Goal: Task Accomplishment & Management: Manage account settings

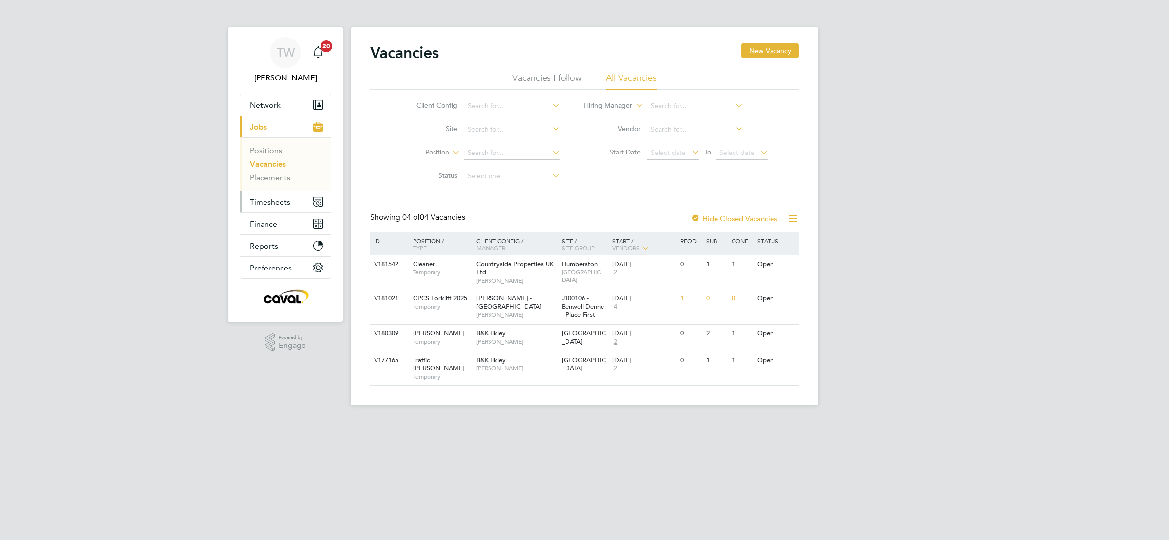
click at [295, 198] on button "Timesheets" at bounding box center [285, 201] width 91 height 21
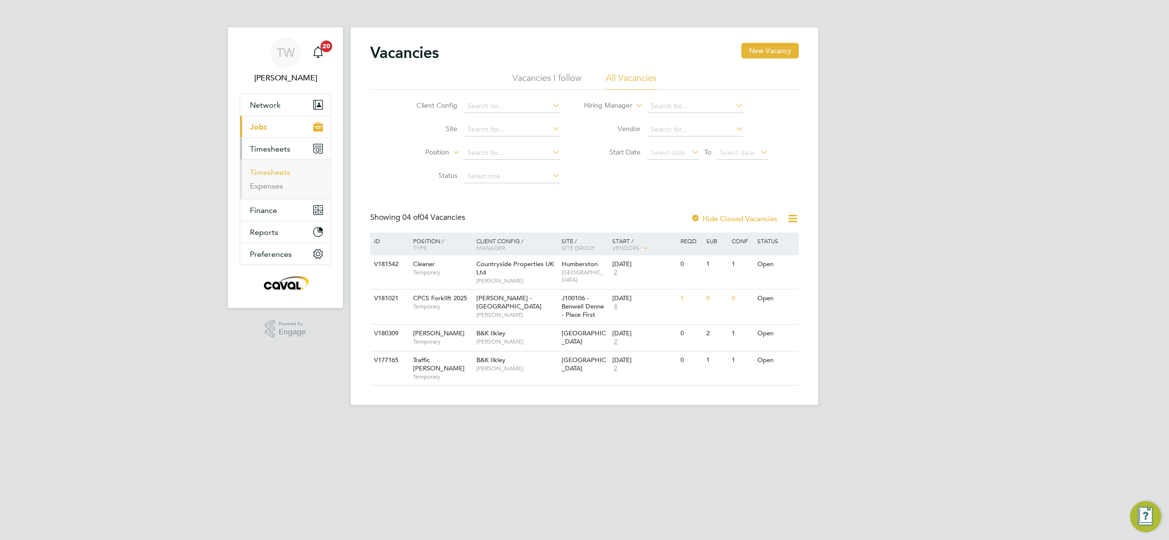
click at [263, 174] on link "Timesheets" at bounding box center [270, 172] width 40 height 9
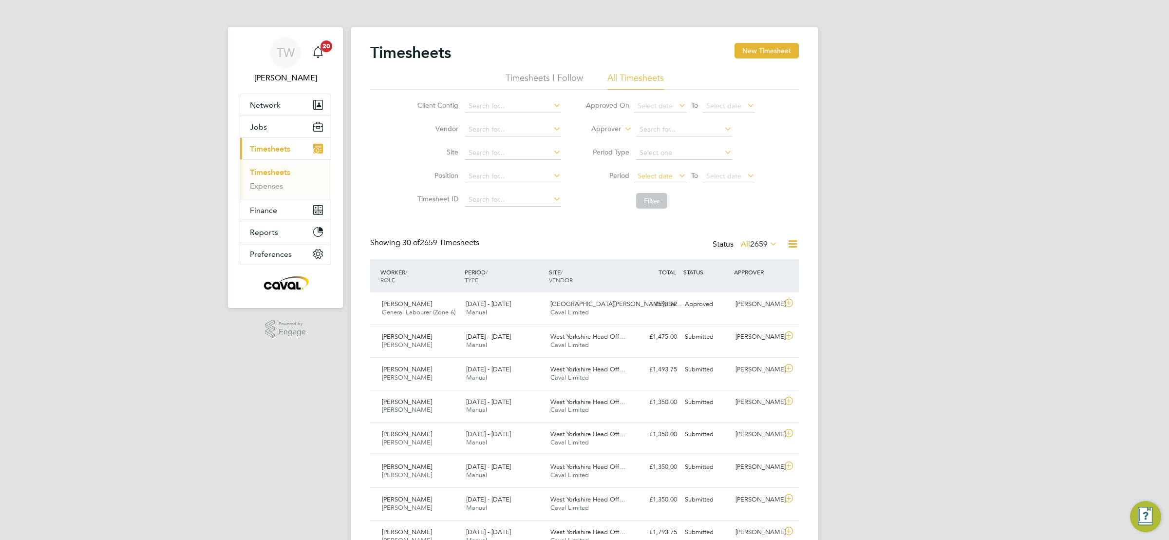
click at [668, 177] on span "Select date" at bounding box center [655, 175] width 35 height 9
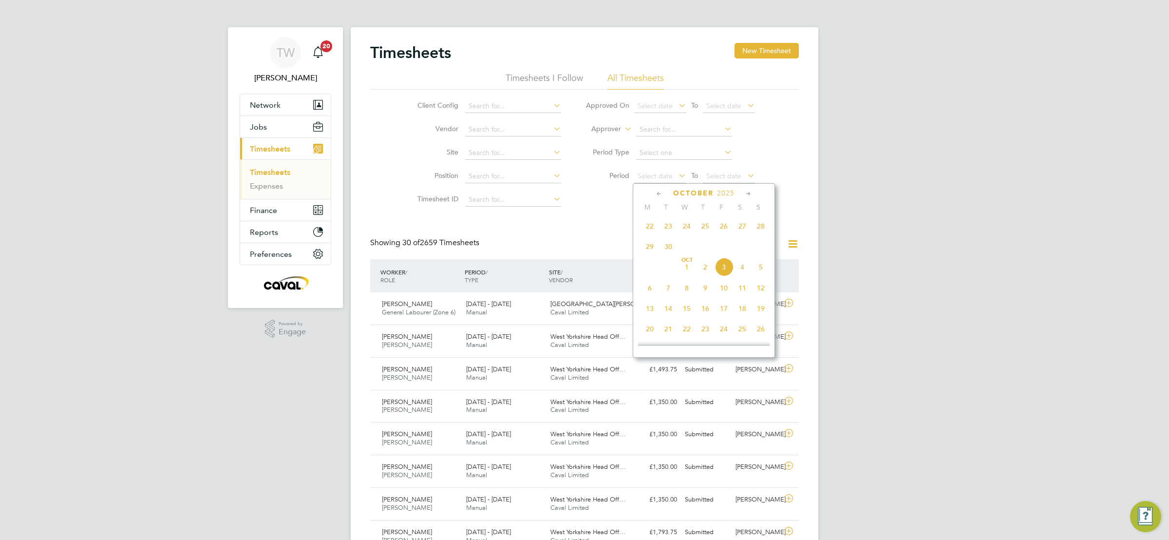
click at [647, 229] on span "22" at bounding box center [649, 226] width 19 height 19
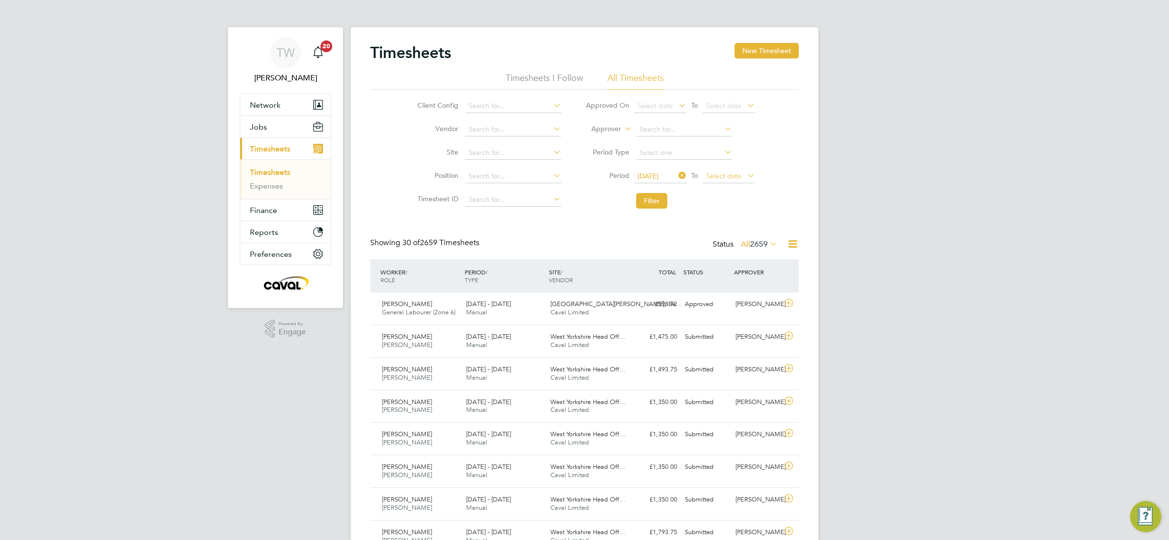
drag, startPoint x: 731, startPoint y: 171, endPoint x: 738, endPoint y: 179, distance: 10.7
click at [731, 171] on span "Select date" at bounding box center [729, 176] width 52 height 13
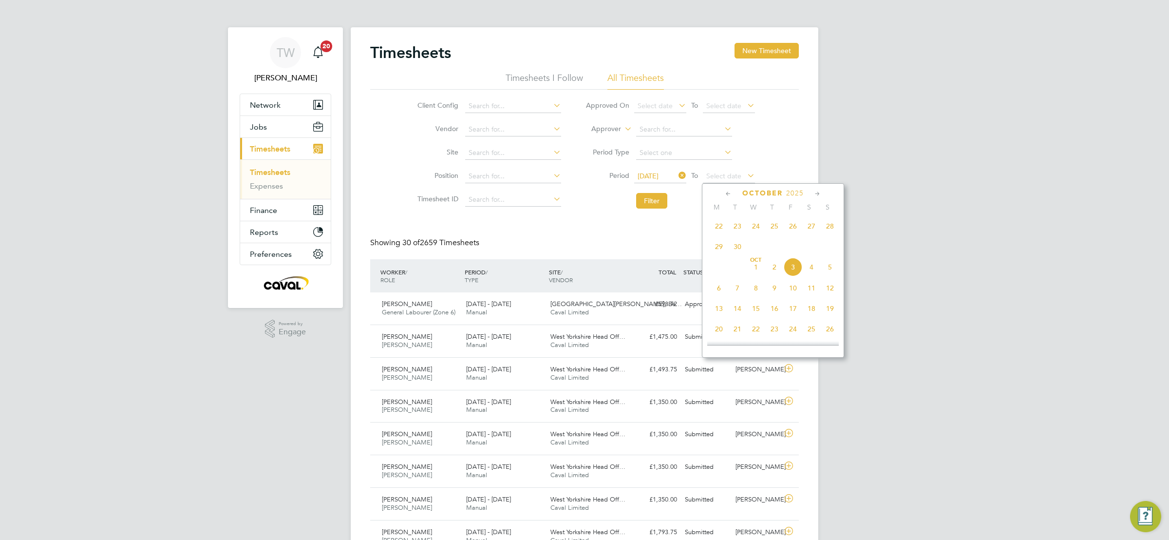
click at [830, 227] on span "28" at bounding box center [830, 226] width 19 height 19
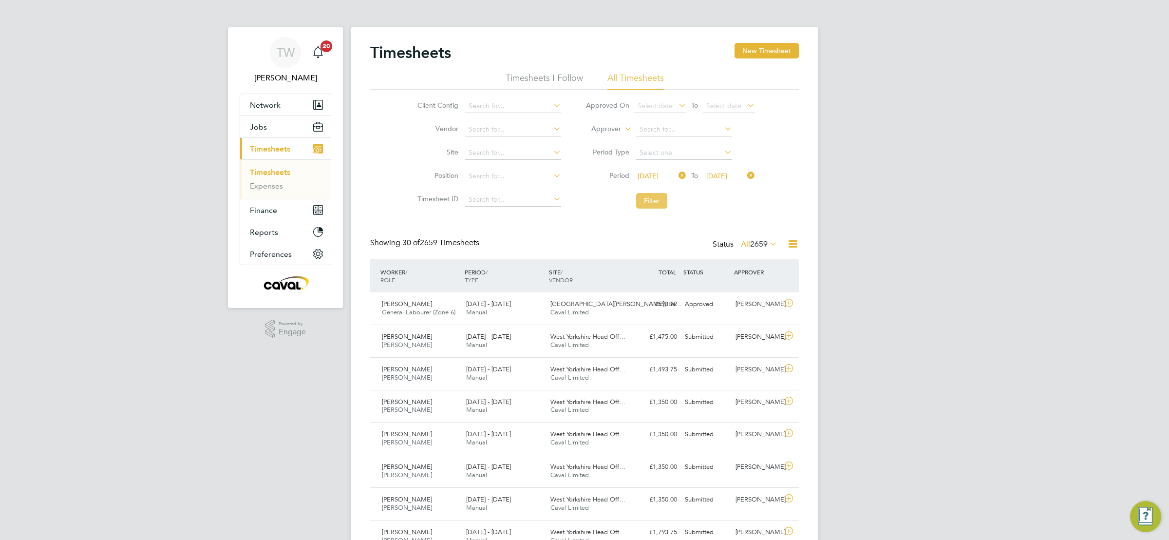
click at [652, 198] on button "Filter" at bounding box center [651, 201] width 31 height 16
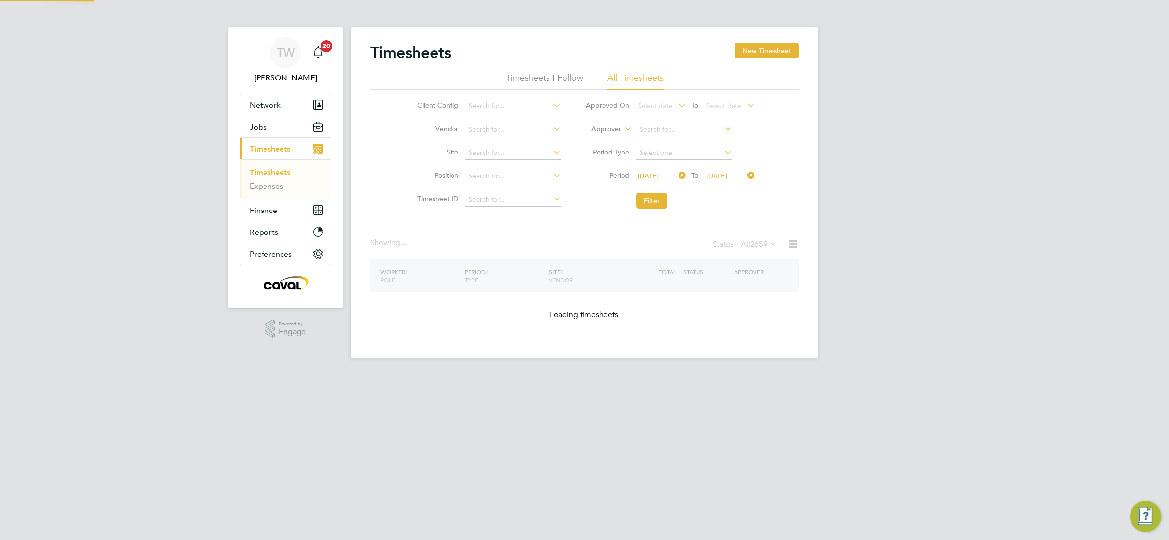
click at [920, 267] on div "TW Tim Wells Notifications 20 Applications: Network Team Members Businesses Sit…" at bounding box center [584, 186] width 1169 height 373
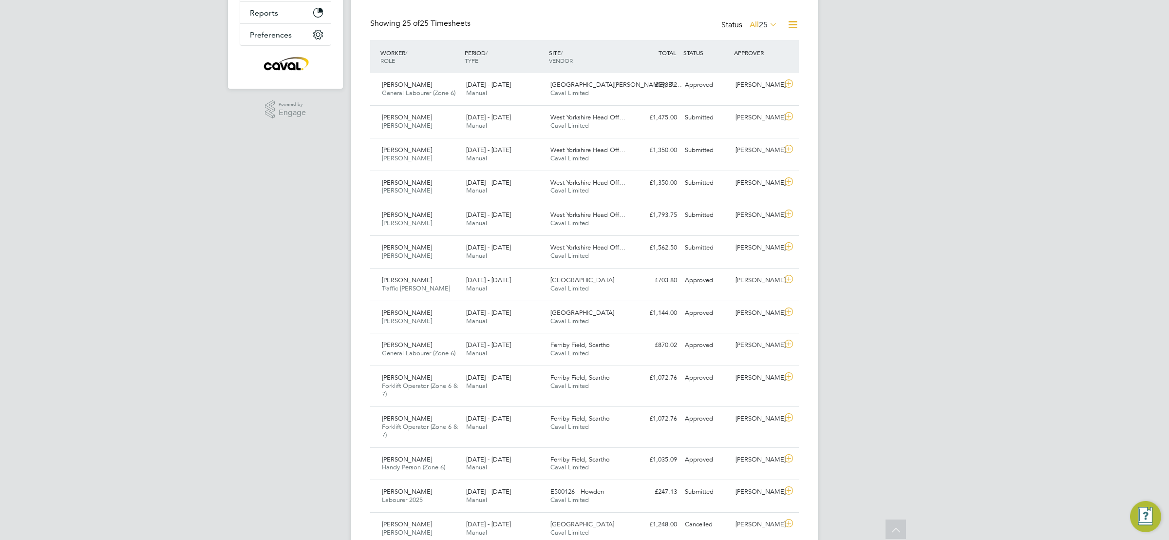
click at [909, 342] on div "TW Tim Wells Notifications 20 Applications: Network Team Members Businesses Sit…" at bounding box center [584, 376] width 1169 height 1190
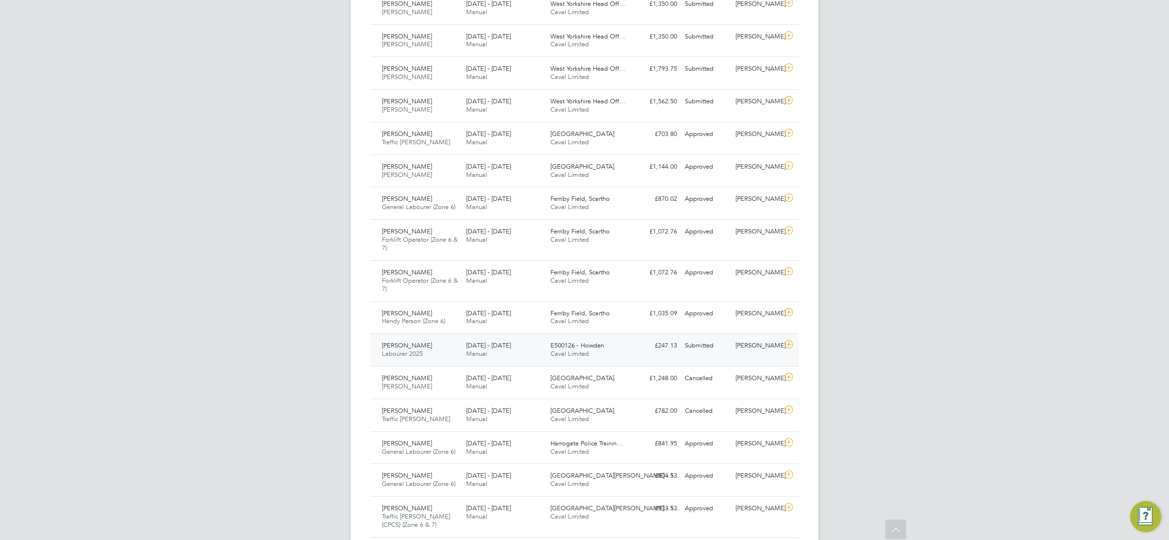
click at [733, 345] on div "Giles Burton" at bounding box center [757, 346] width 51 height 16
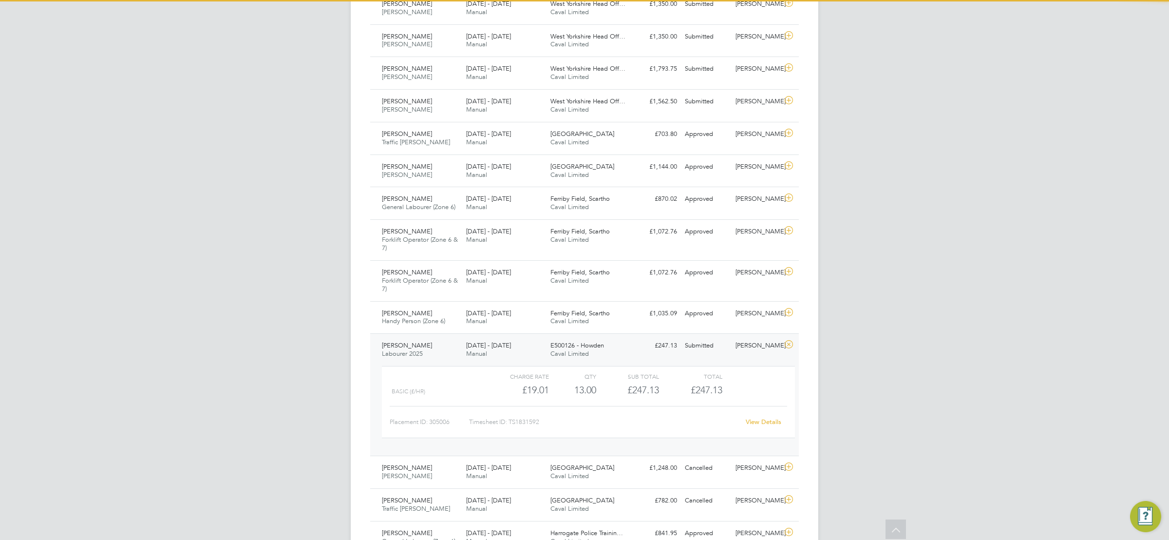
click at [876, 340] on div "TW Tim Wells Notifications 20 Applications: Network Team Members Businesses Sit…" at bounding box center [584, 275] width 1169 height 1280
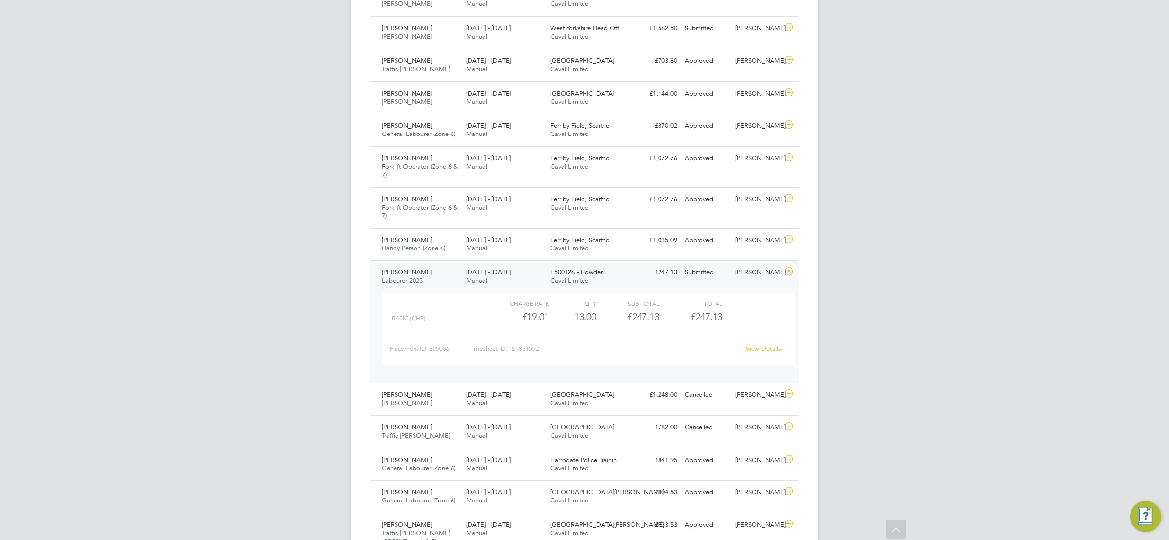
click at [885, 336] on div "TW Tim Wells Notifications 20 Applications: Network Team Members Businesses Sit…" at bounding box center [584, 202] width 1169 height 1280
click at [887, 336] on div "TW Tim Wells Notifications 20 Applications: Network Team Members Businesses Sit…" at bounding box center [584, 202] width 1169 height 1280
click at [752, 352] on link "View Details" at bounding box center [764, 348] width 36 height 8
click at [957, 194] on div "TW Tim Wells Notifications 20 Applications: Network Team Members Businesses Sit…" at bounding box center [584, 202] width 1169 height 1280
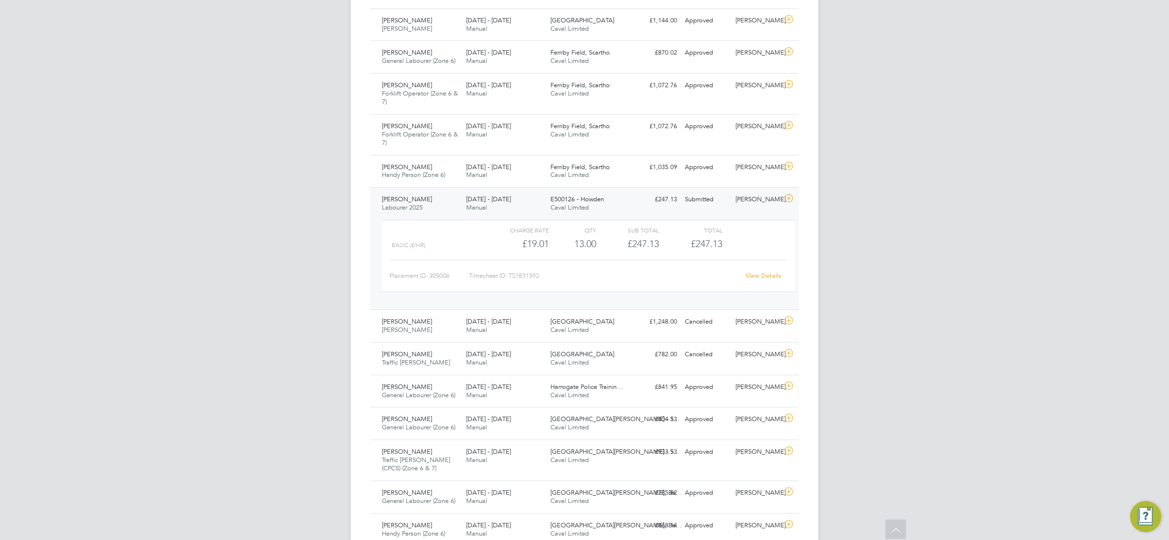
click at [954, 194] on div "TW Tim Wells Notifications 20 Applications: Network Team Members Businesses Sit…" at bounding box center [584, 129] width 1169 height 1280
click at [946, 229] on div "TW Tim Wells Notifications 20 Applications: Network Team Members Businesses Sit…" at bounding box center [584, 129] width 1169 height 1280
click at [948, 229] on div "TW Tim Wells Notifications 20 Applications: Network Team Members Businesses Sit…" at bounding box center [584, 129] width 1169 height 1280
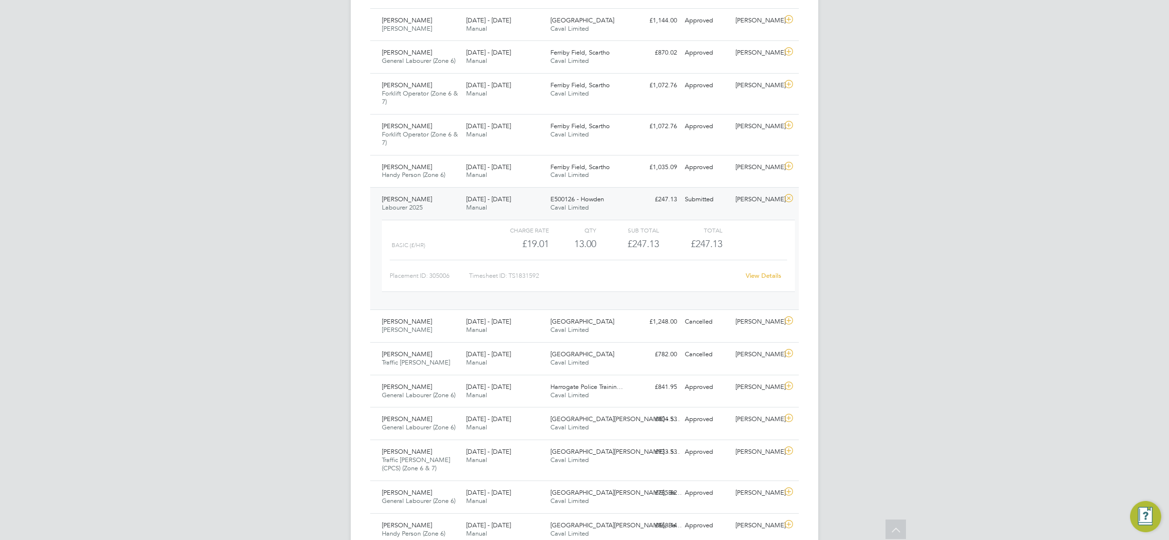
click at [967, 438] on div "TW Tim Wells Notifications 20 Applications: Network Team Members Businesses Sit…" at bounding box center [584, 129] width 1169 height 1280
click at [754, 283] on div "View Details" at bounding box center [763, 276] width 48 height 16
click at [758, 280] on link "View Details" at bounding box center [764, 275] width 36 height 8
click at [769, 275] on div "View Details" at bounding box center [763, 276] width 48 height 16
click at [763, 278] on link "View Details" at bounding box center [764, 275] width 36 height 8
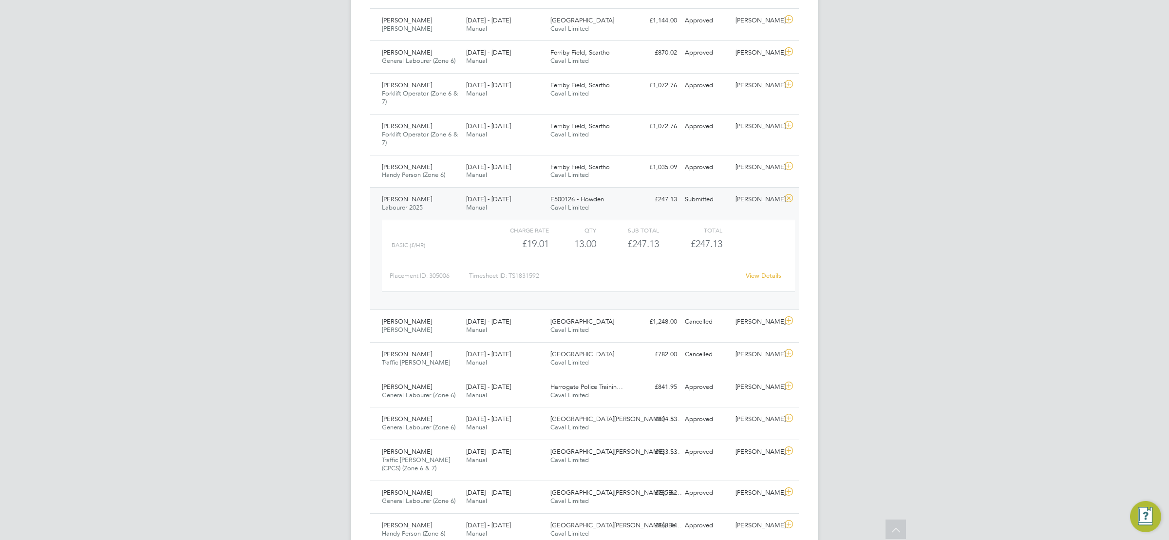
click at [852, 229] on div "TW Tim Wells Notifications 20 Applications: Network Team Members Businesses Sit…" at bounding box center [584, 129] width 1169 height 1280
click at [762, 280] on link "View Details" at bounding box center [764, 275] width 36 height 8
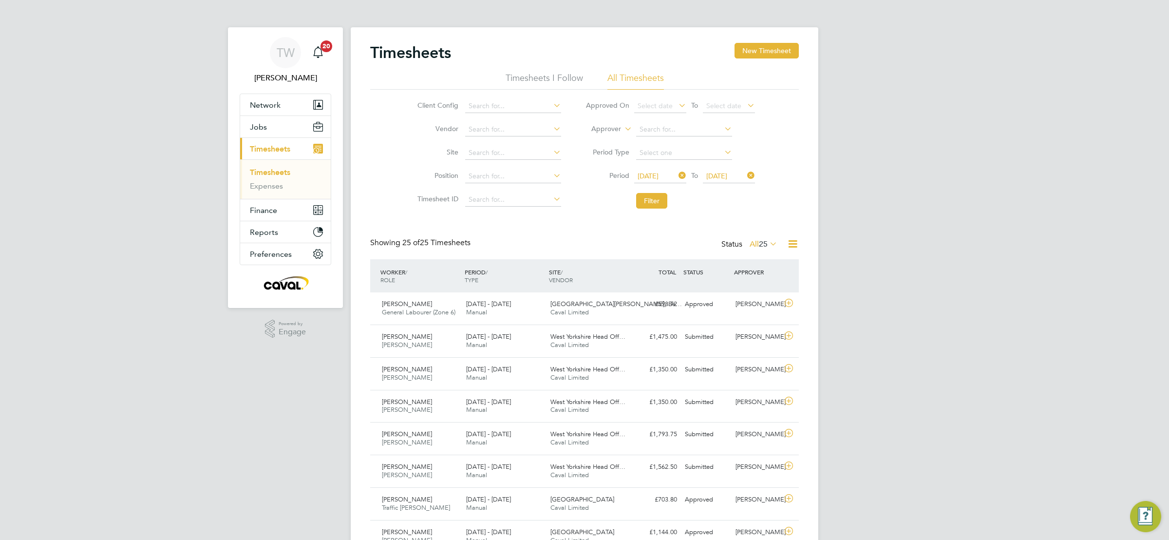
click at [272, 171] on link "Timesheets" at bounding box center [270, 172] width 40 height 9
click at [277, 171] on link "Timesheets" at bounding box center [270, 172] width 40 height 9
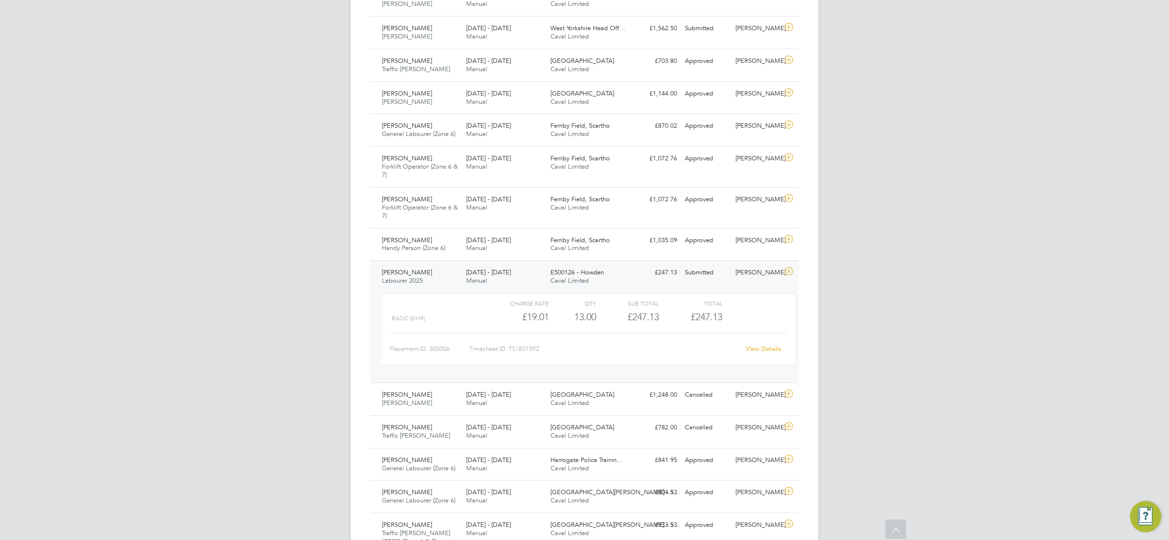
click at [906, 260] on div "TW Tim Wells Notifications 20 Applications: Network Team Members Businesses Sit…" at bounding box center [584, 202] width 1169 height 1280
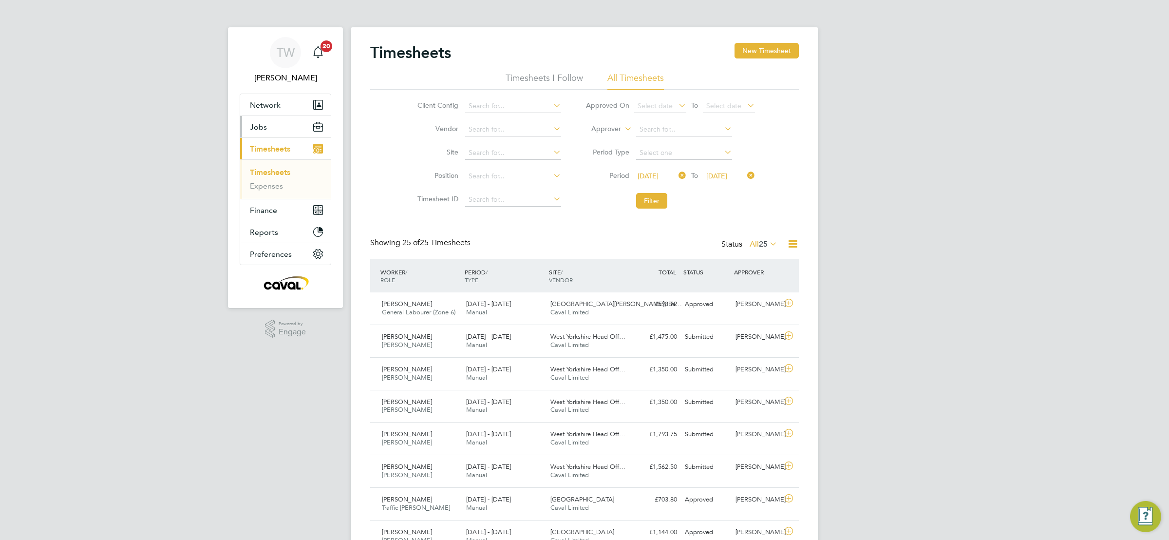
click at [265, 126] on span "Jobs" at bounding box center [258, 126] width 17 height 9
click at [273, 152] on link "Positions" at bounding box center [266, 150] width 32 height 9
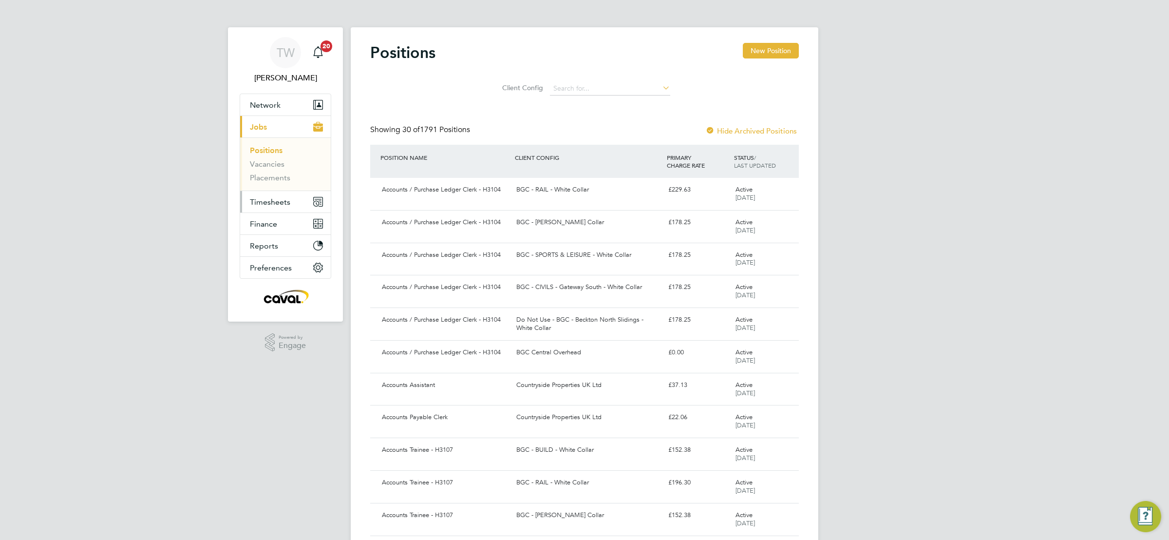
click at [269, 202] on span "Timesheets" at bounding box center [270, 201] width 40 height 9
click at [256, 173] on link "Timesheets" at bounding box center [270, 172] width 40 height 9
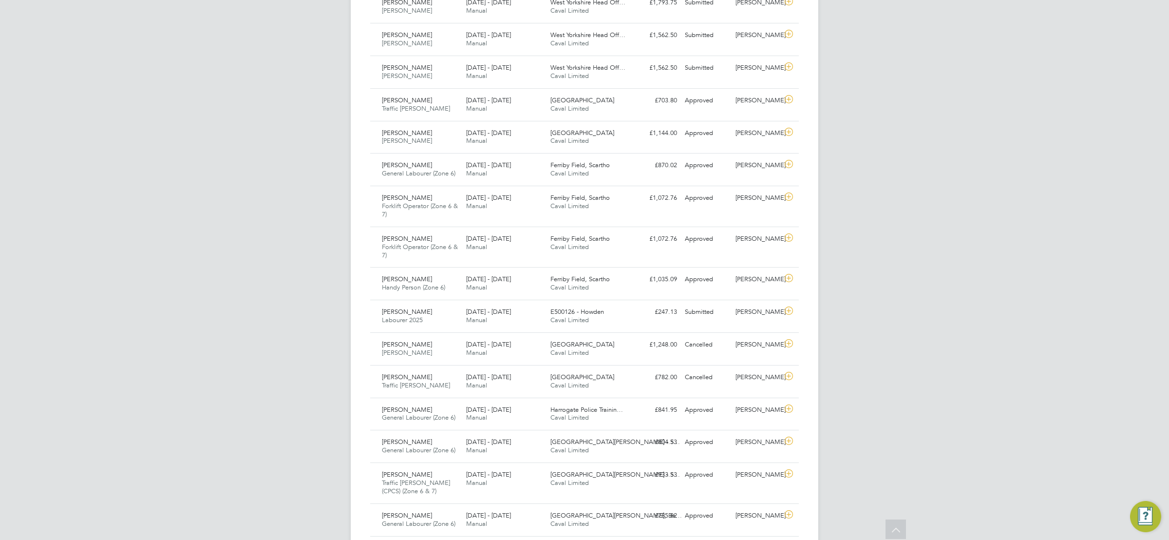
scroll to position [584, 0]
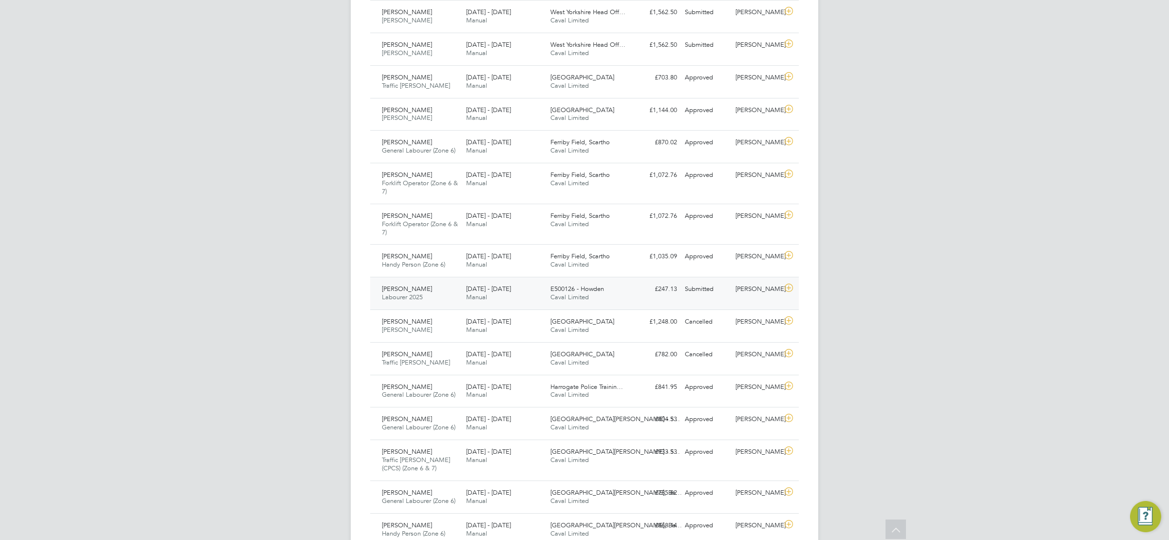
click at [707, 291] on div "Submitted" at bounding box center [706, 289] width 51 height 16
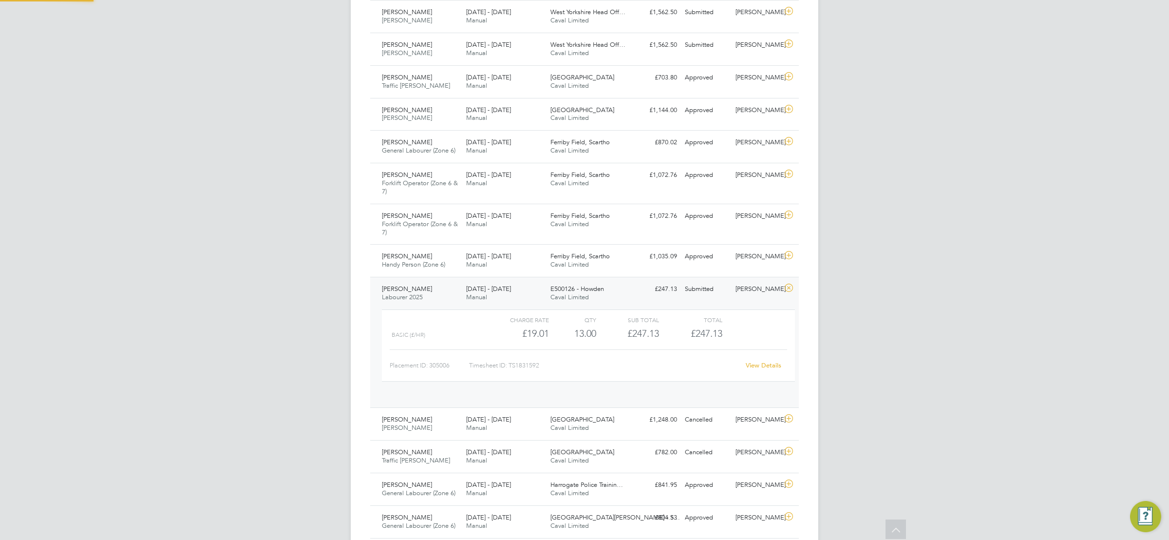
scroll to position [16, 95]
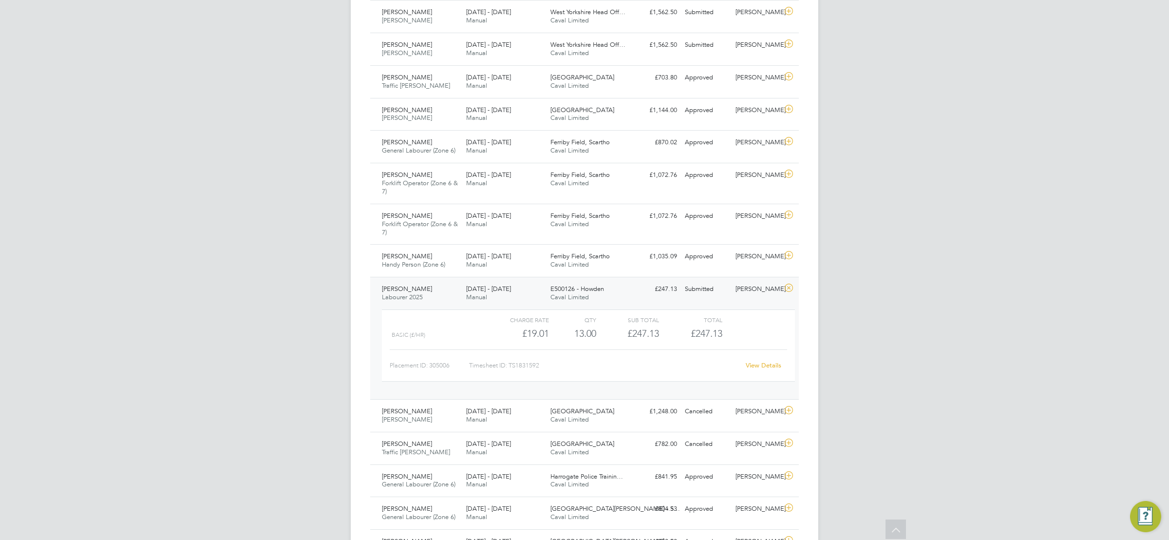
click at [858, 279] on div "TW [PERSON_NAME] Notifications 20 Applications: Network Team Members Businesses…" at bounding box center [584, 151] width 1169 height 1471
click at [763, 369] on link "View Details" at bounding box center [764, 365] width 36 height 8
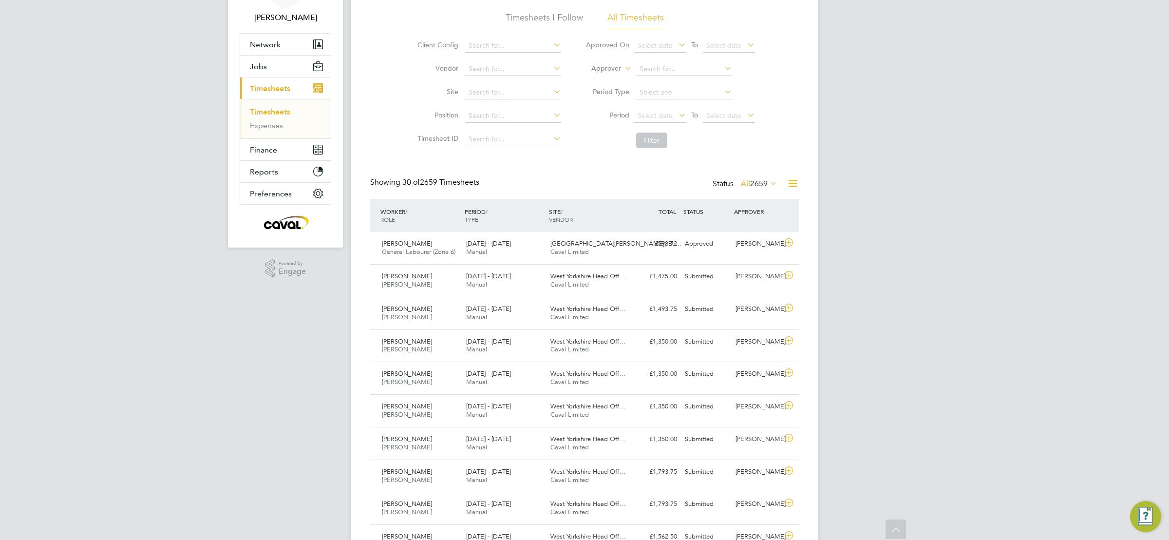
scroll to position [0, 0]
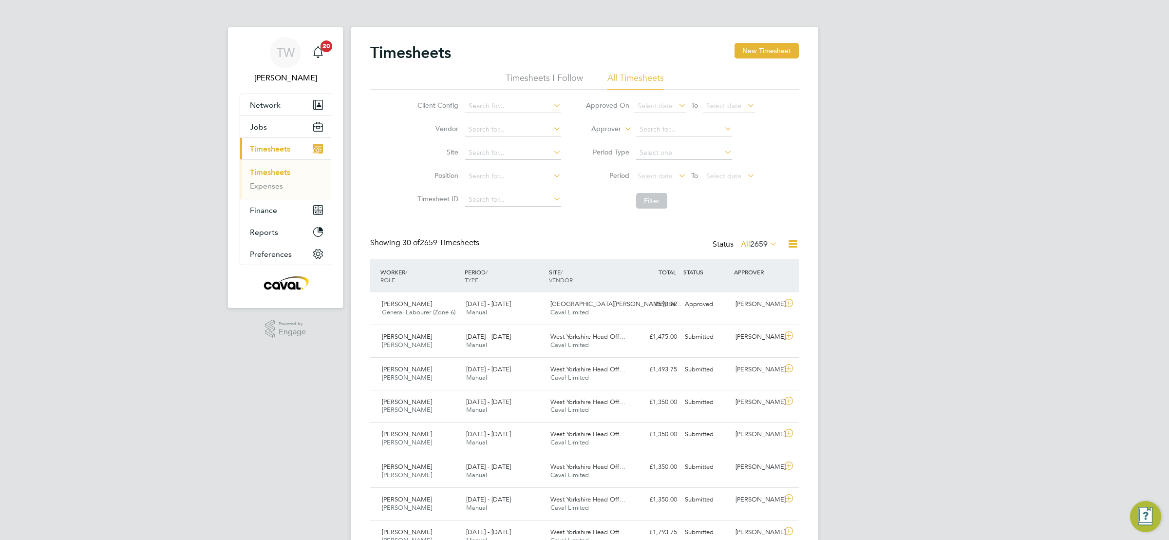
click at [275, 144] on span "Timesheets" at bounding box center [270, 148] width 40 height 9
click at [259, 130] on span "Jobs" at bounding box center [258, 126] width 17 height 9
click at [286, 177] on link "Placements" at bounding box center [270, 177] width 40 height 9
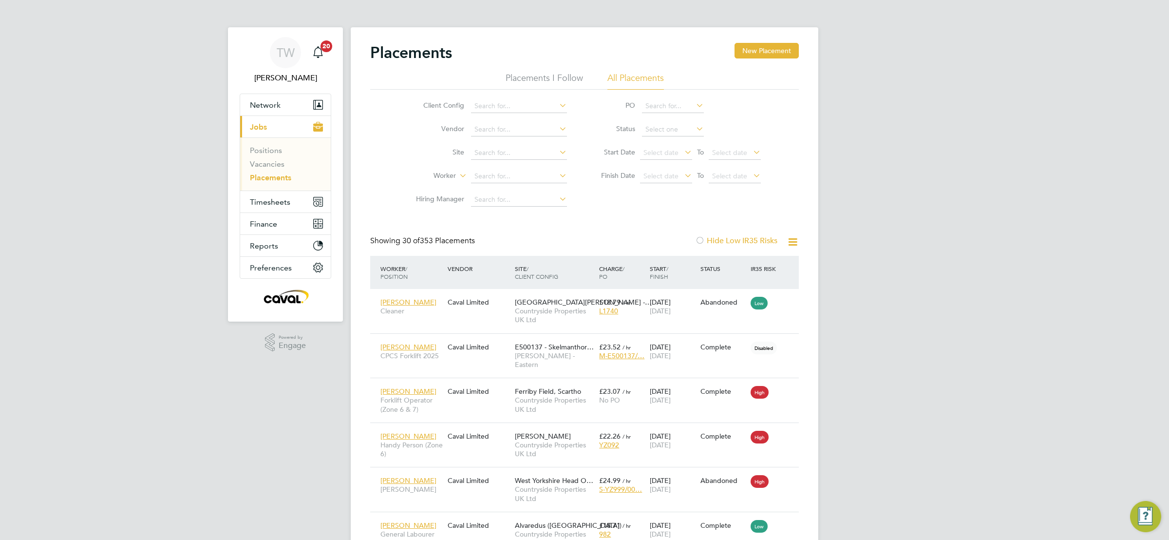
scroll to position [37, 68]
drag, startPoint x: 960, startPoint y: 190, endPoint x: 957, endPoint y: 186, distance: 5.7
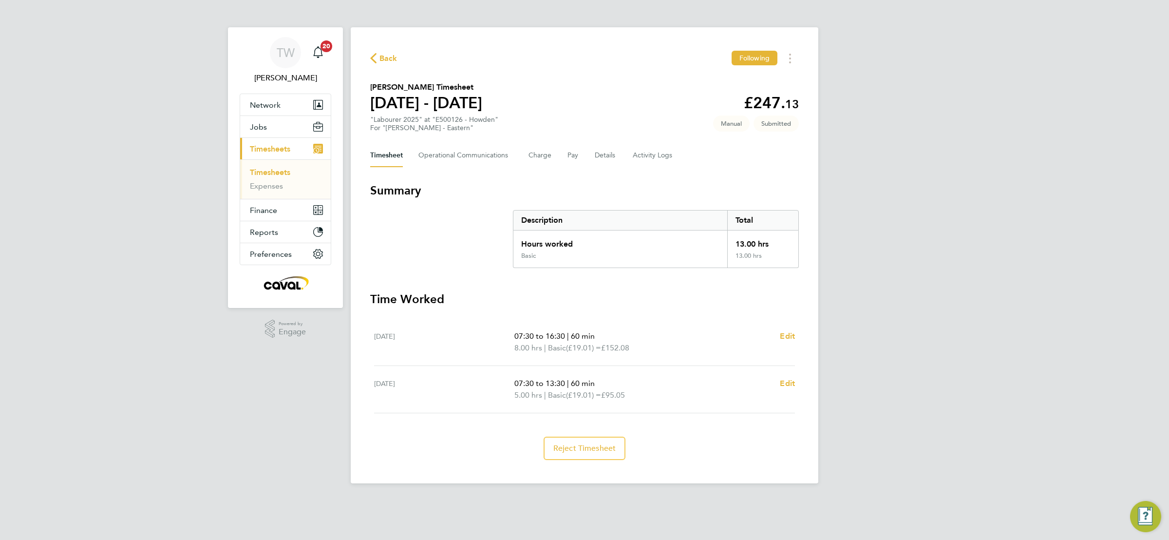
click at [915, 166] on div "TW [PERSON_NAME] Notifications 20 Applications: Network Team Members Businesses…" at bounding box center [584, 249] width 1169 height 499
click at [900, 149] on div "TW Tim Wells Notifications 20 Applications: Network Team Members Businesses Sit…" at bounding box center [584, 249] width 1169 height 499
click at [874, 133] on div "TW Tim Wells Notifications 20 Applications: Network Team Members Businesses Sit…" at bounding box center [584, 249] width 1169 height 499
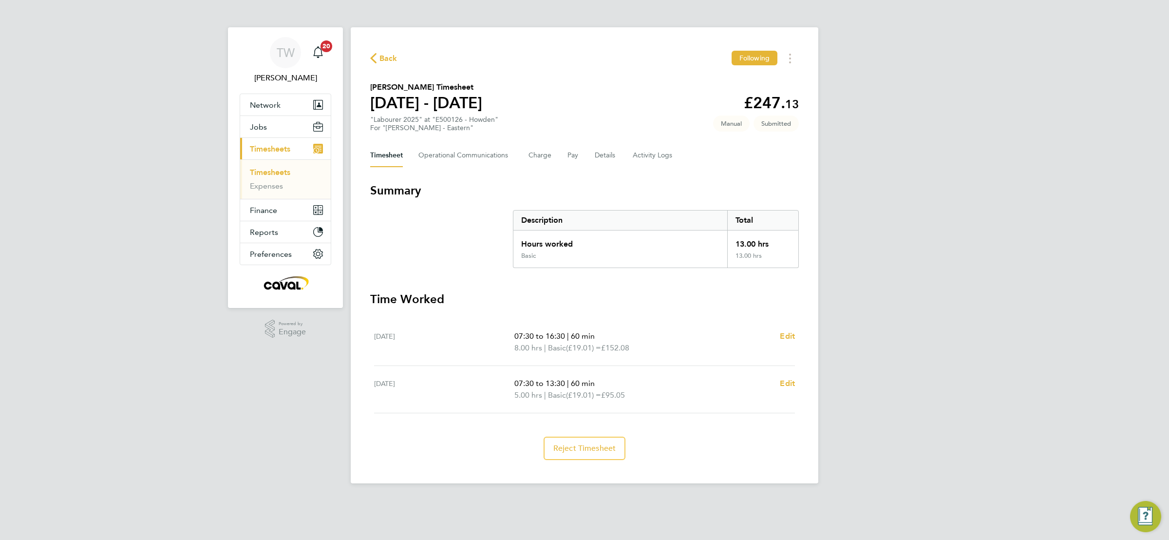
click at [393, 56] on span "Back" at bounding box center [388, 59] width 18 height 12
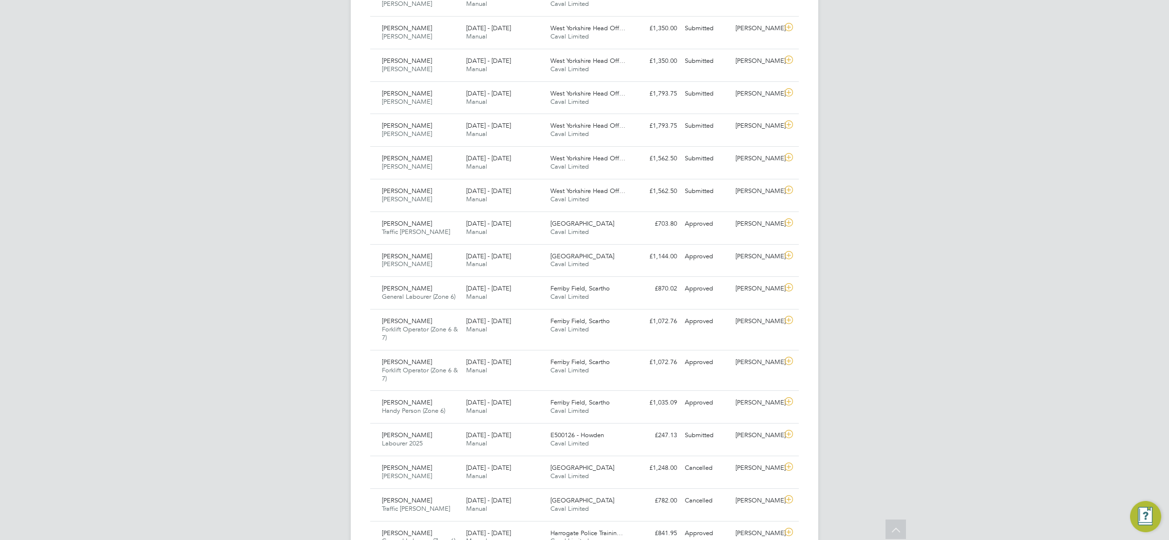
click at [950, 170] on div "TW [PERSON_NAME] Notifications 20 Applications: Network Team Members Businesses…" at bounding box center [584, 252] width 1169 height 1381
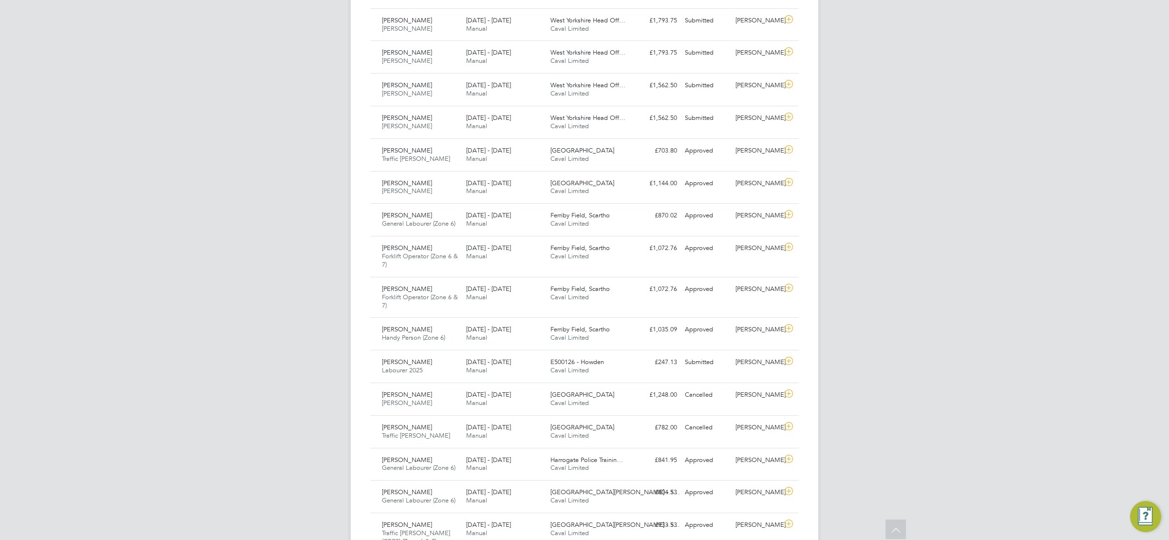
click at [896, 174] on div "TW [PERSON_NAME] Notifications 20 Applications: Network Team Members Businesses…" at bounding box center [584, 179] width 1169 height 1381
click at [908, 188] on div "TW [PERSON_NAME] Notifications 20 Applications: Network Team Members Businesses…" at bounding box center [584, 179] width 1169 height 1381
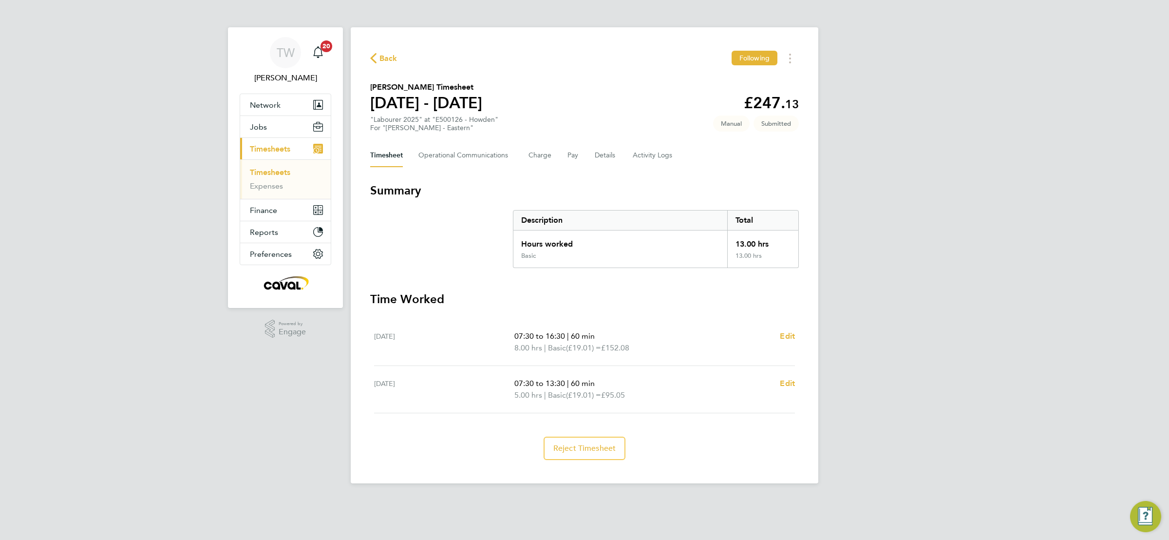
drag, startPoint x: 0, startPoint y: 0, endPoint x: 928, endPoint y: 198, distance: 949.2
click at [940, 187] on div "TW Tim Wells Notifications 20 Applications: Network Team Members Businesses Sit…" at bounding box center [584, 249] width 1169 height 499
click at [928, 198] on div "TW Tim Wells Notifications 20 Applications: Network Team Members Businesses Sit…" at bounding box center [584, 249] width 1169 height 499
click at [541, 159] on button "Charge" at bounding box center [539, 155] width 23 height 23
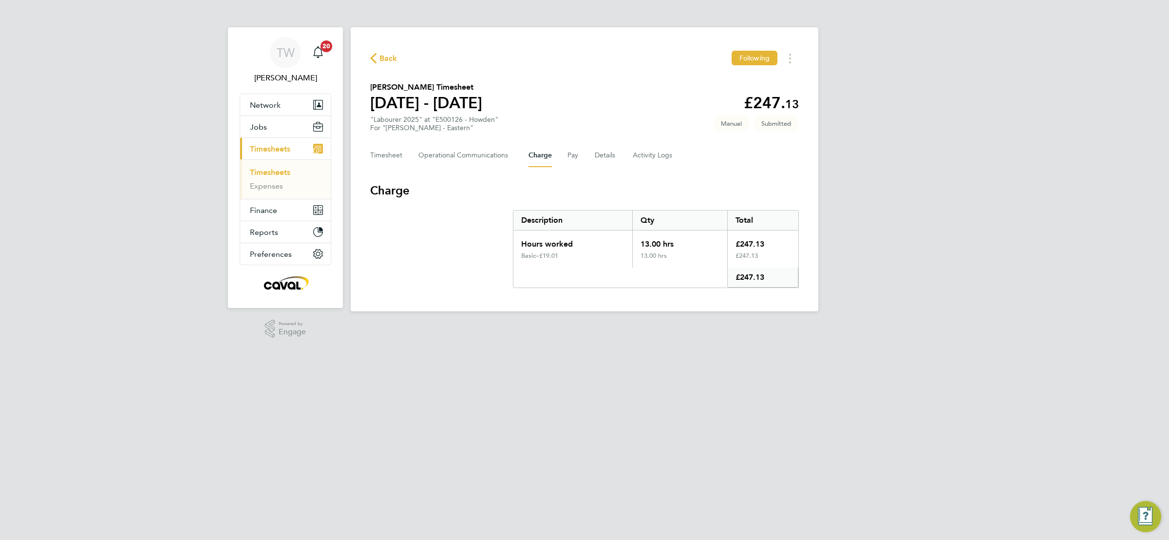
click at [561, 155] on div "Timesheet Operational Communications Charge Pay Details Activity Logs" at bounding box center [584, 155] width 429 height 23
click at [576, 154] on button "Pay" at bounding box center [573, 155] width 12 height 23
click at [603, 152] on button "Details" at bounding box center [606, 155] width 22 height 23
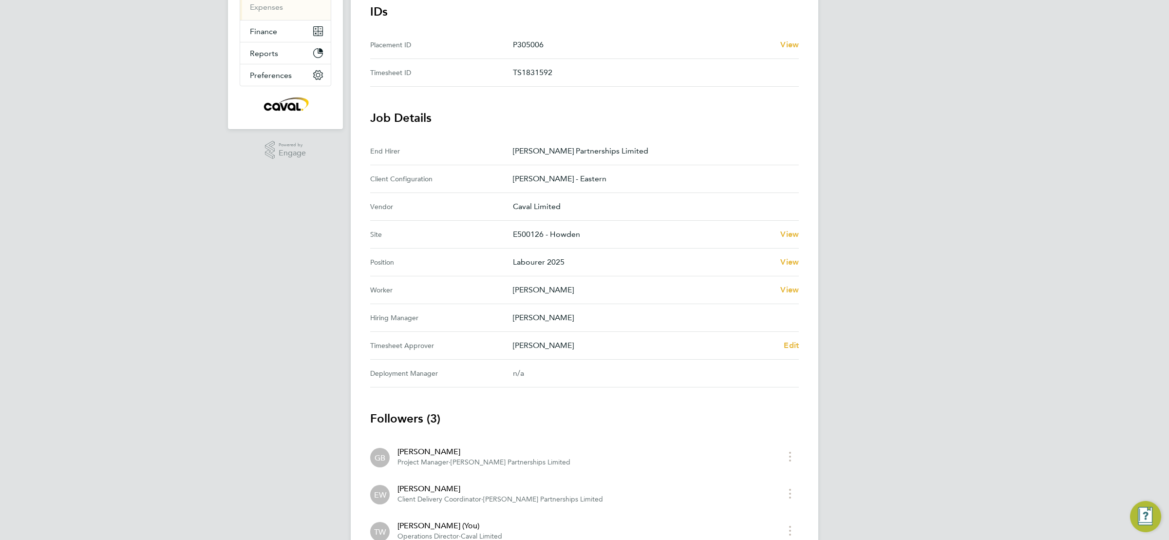
scroll to position [219, 0]
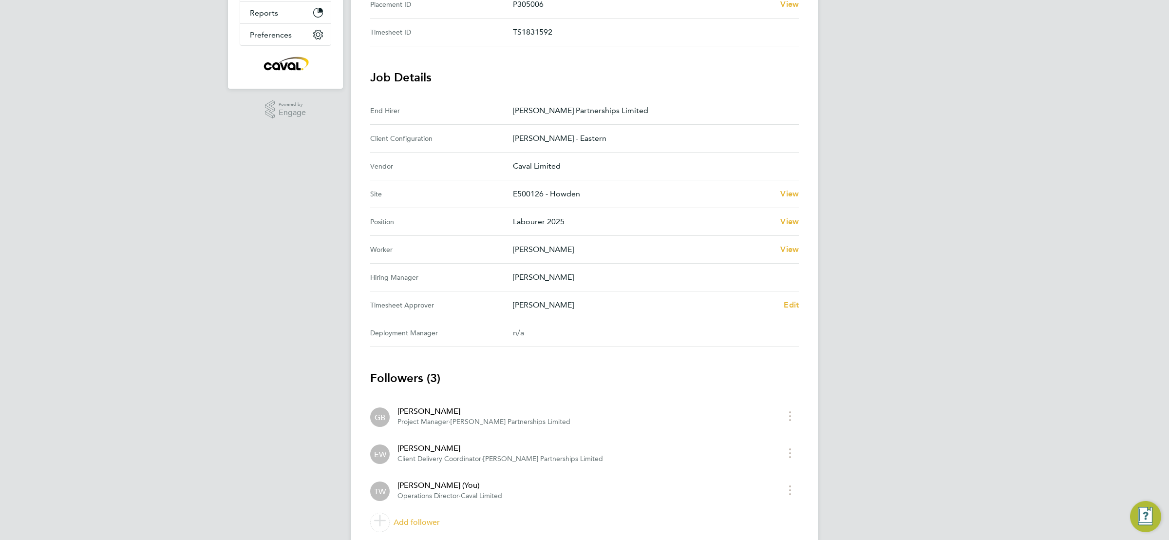
click at [864, 210] on div "TW Tim Wells Notifications 20 Applications: Network Team Members Businesses Sit…" at bounding box center [584, 178] width 1169 height 794
click at [861, 186] on div "TW Tim Wells Notifications 20 Applications: Network Team Members Businesses Sit…" at bounding box center [584, 178] width 1169 height 794
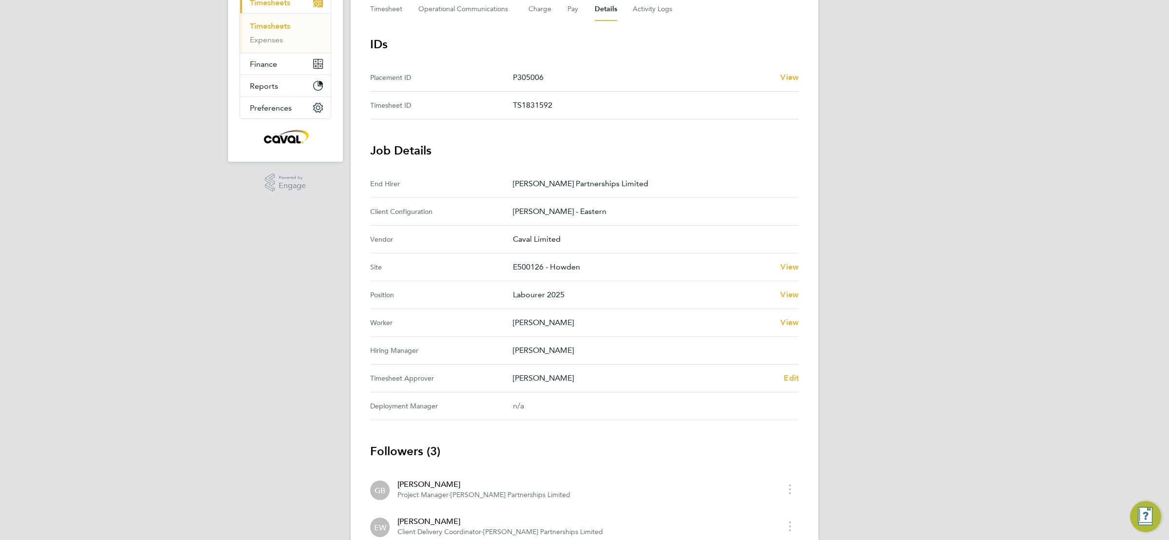
click at [861, 186] on div "TW Tim Wells Notifications 20 Applications: Network Team Members Businesses Sit…" at bounding box center [584, 251] width 1169 height 794
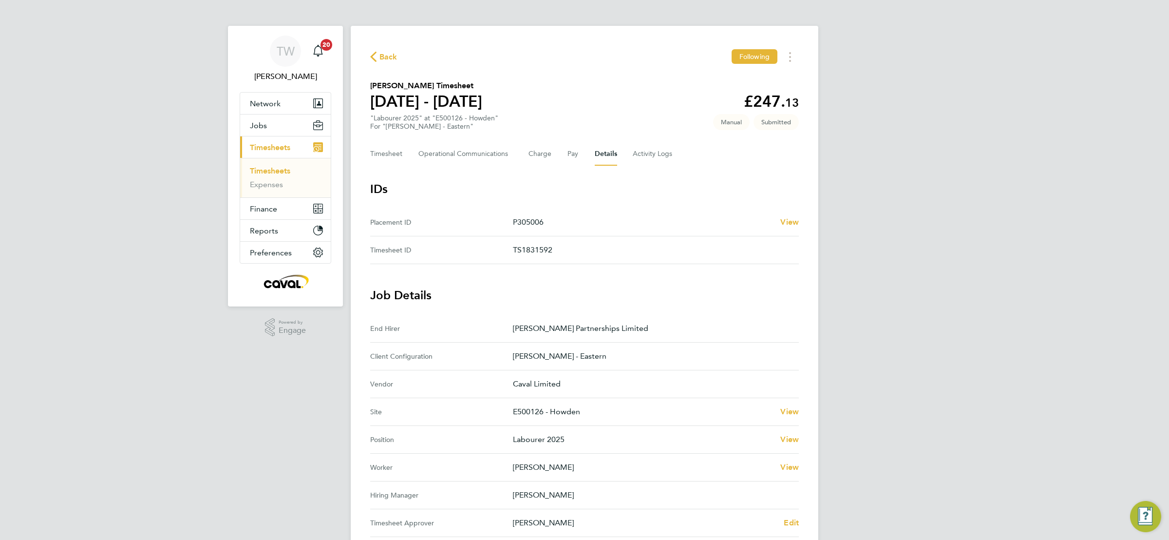
scroll to position [0, 0]
click at [1047, 206] on div "TW Tim Wells Notifications 20 Applications: Network Team Members Businesses Sit…" at bounding box center [584, 397] width 1169 height 794
click at [396, 157] on button "Timesheet" at bounding box center [386, 155] width 33 height 23
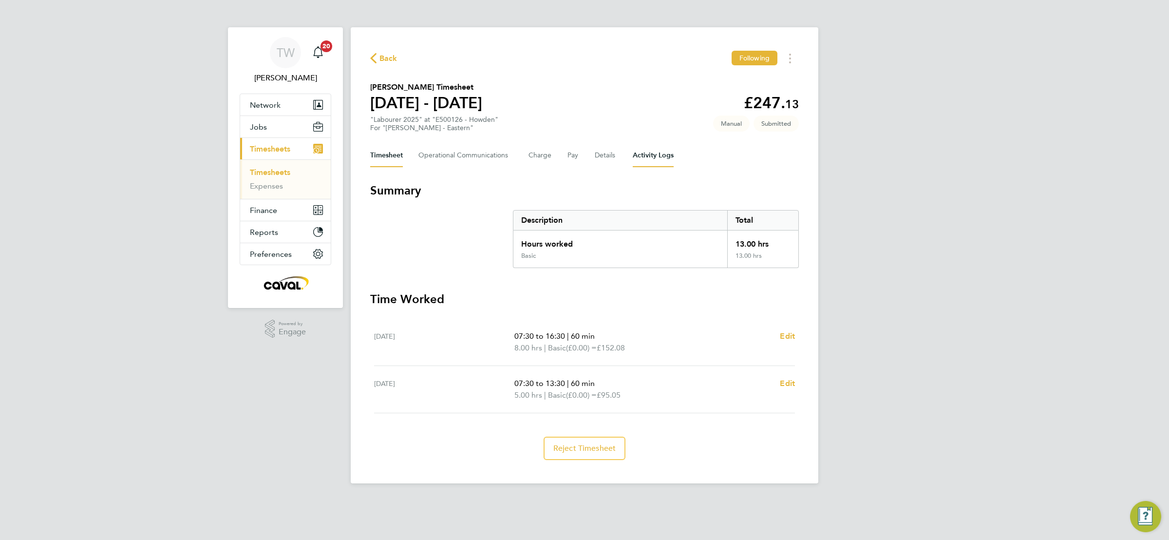
click at [642, 159] on Logs-tab "Activity Logs" at bounding box center [653, 155] width 41 height 23
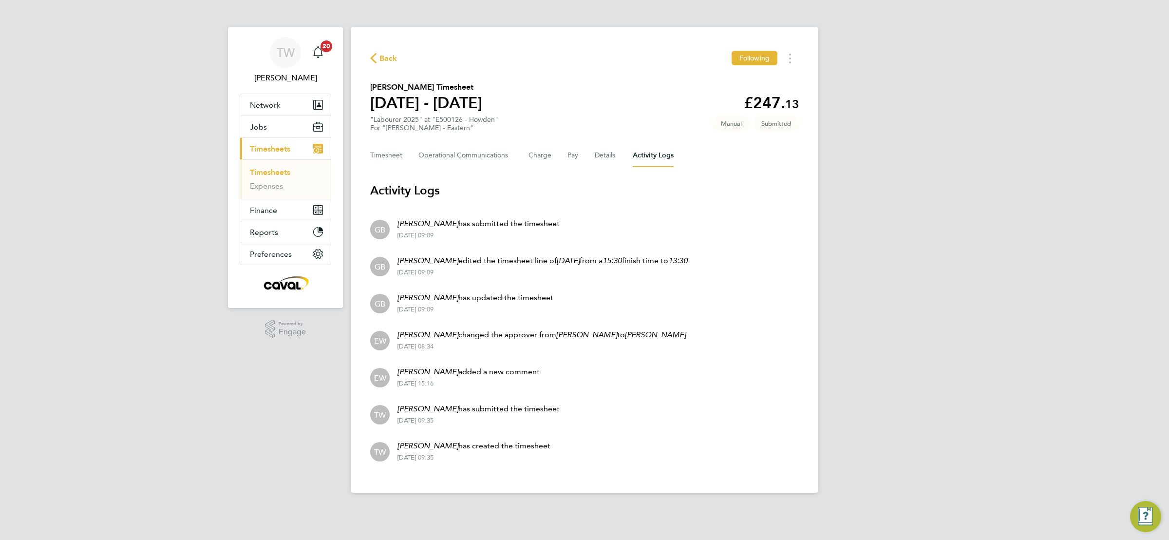
click at [904, 157] on div "TW Tim Wells Notifications 20 Applications: Network Team Members Businesses Sit…" at bounding box center [584, 254] width 1169 height 508
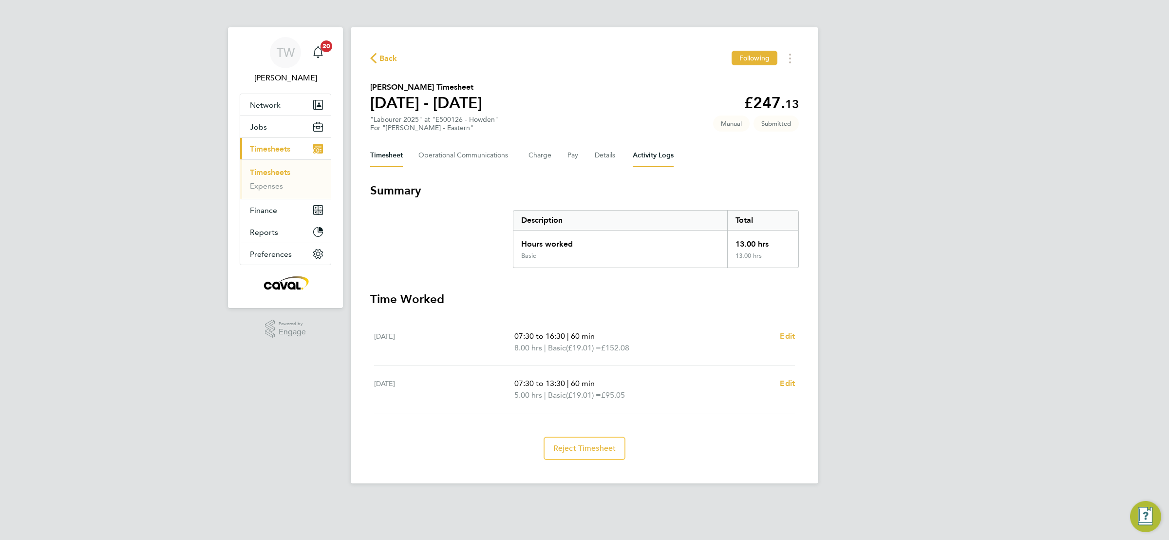
click at [661, 164] on Logs-tab "Activity Logs" at bounding box center [653, 155] width 41 height 23
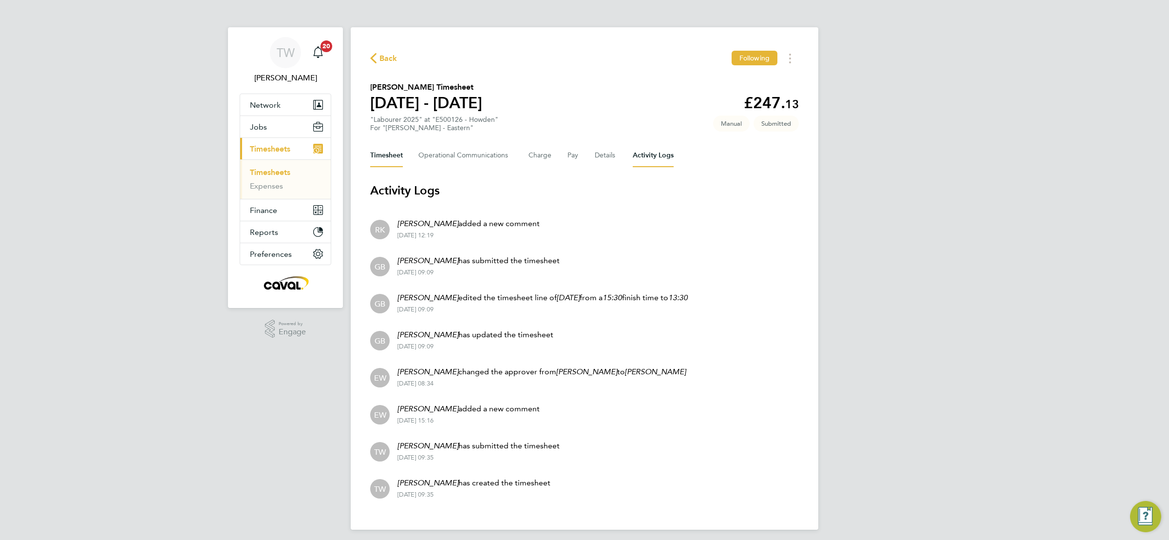
click at [387, 150] on button "Timesheet" at bounding box center [386, 155] width 33 height 23
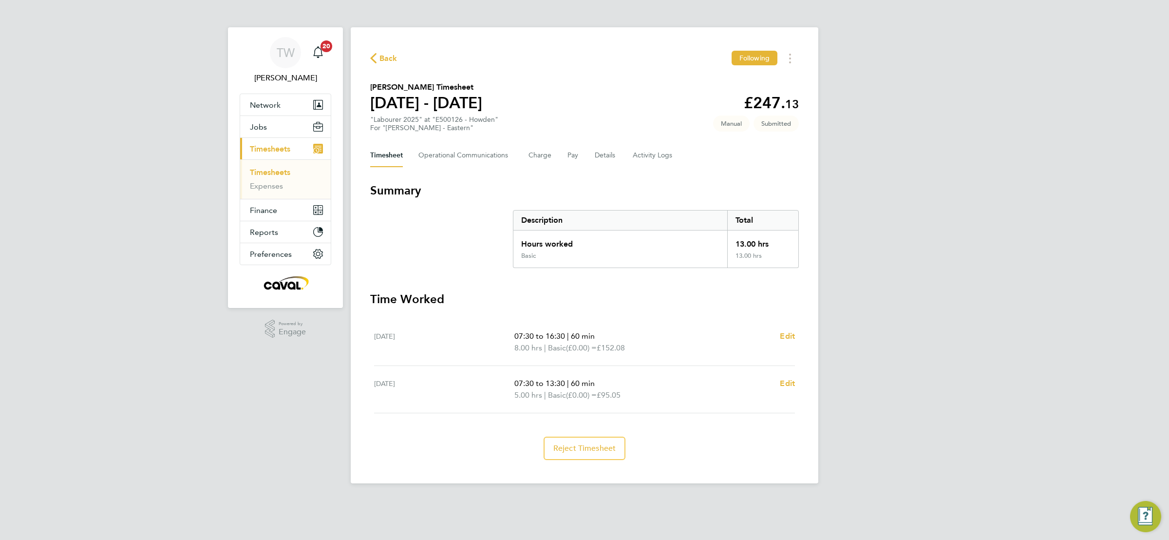
click at [885, 209] on div "TW [PERSON_NAME] Notifications 20 Applications: Network Team Members Businesses…" at bounding box center [584, 249] width 1169 height 499
click at [626, 160] on div "Timesheet Operational Communications Charge Pay Details Activity Logs" at bounding box center [584, 155] width 429 height 23
click at [641, 158] on Logs-tab "Activity Logs" at bounding box center [653, 155] width 41 height 23
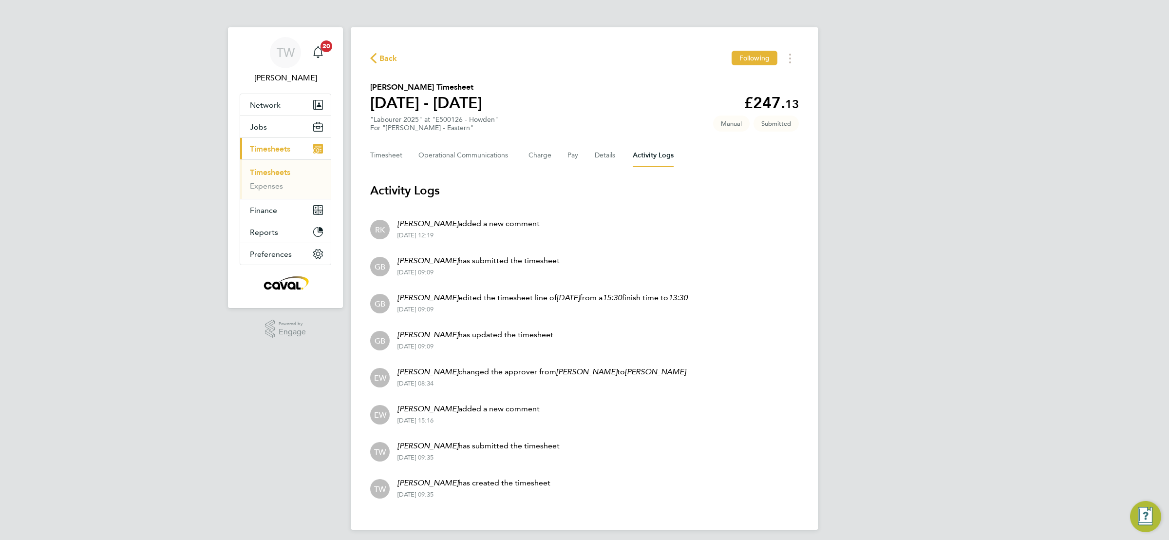
click at [269, 173] on link "Timesheets" at bounding box center [270, 172] width 40 height 9
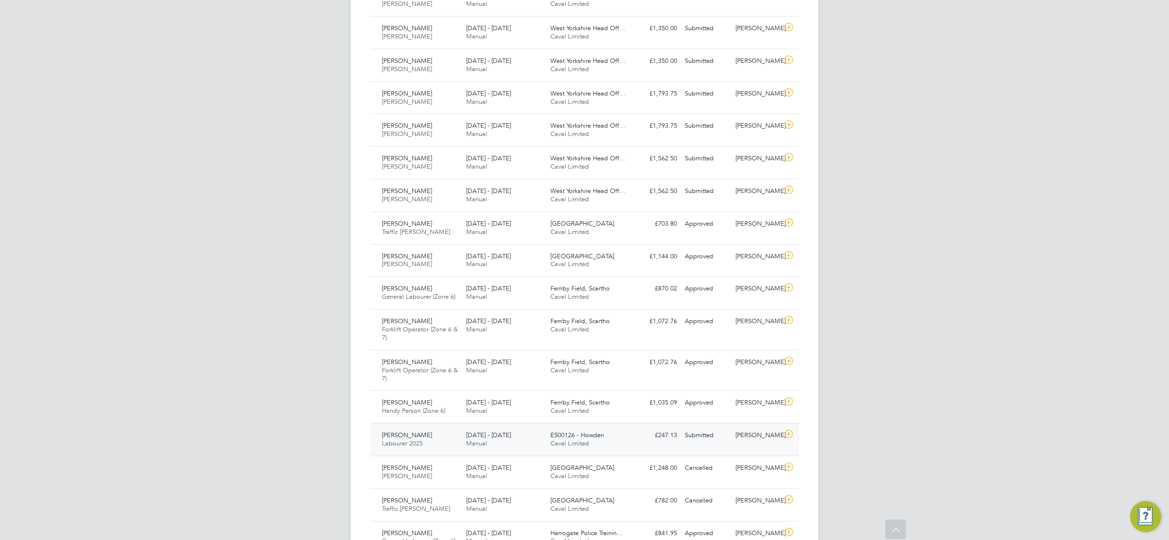
click at [726, 440] on div "Submitted" at bounding box center [706, 435] width 51 height 16
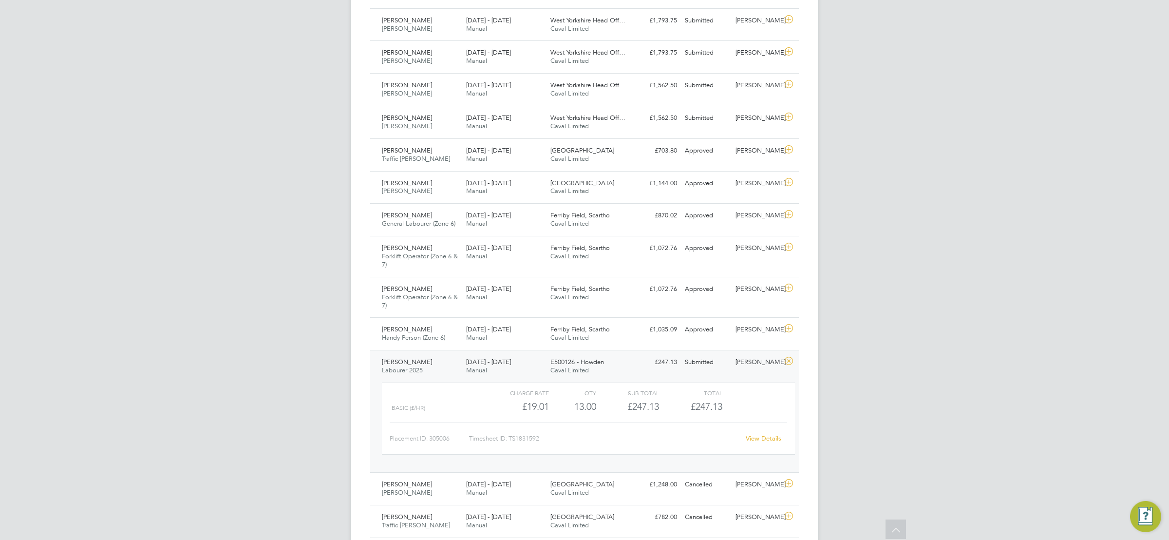
click at [755, 439] on link "View Details" at bounding box center [764, 438] width 36 height 8
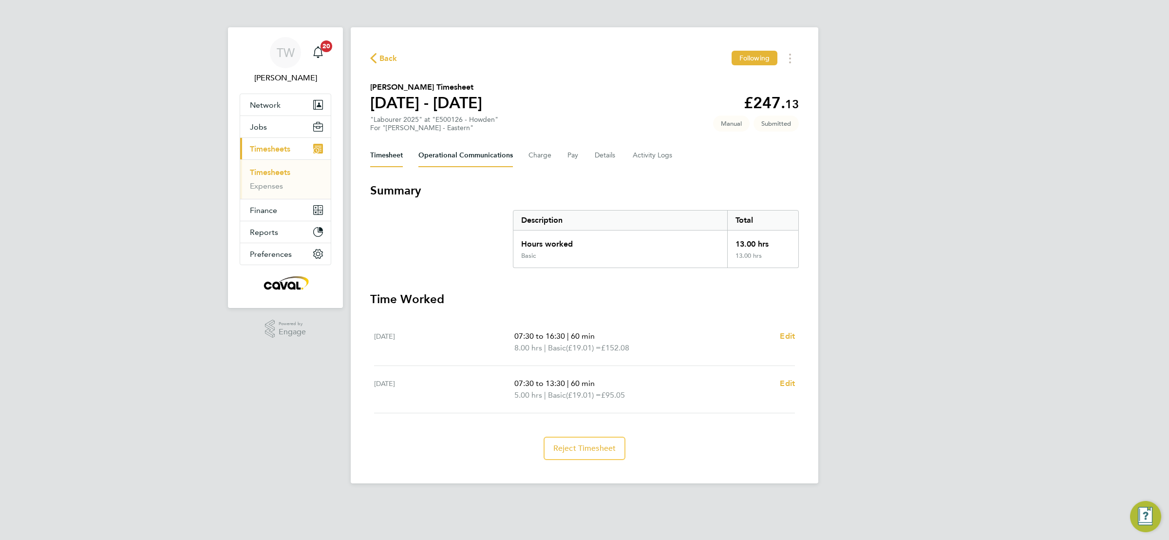
click at [465, 158] on Communications-tab "Operational Communications" at bounding box center [465, 155] width 94 height 23
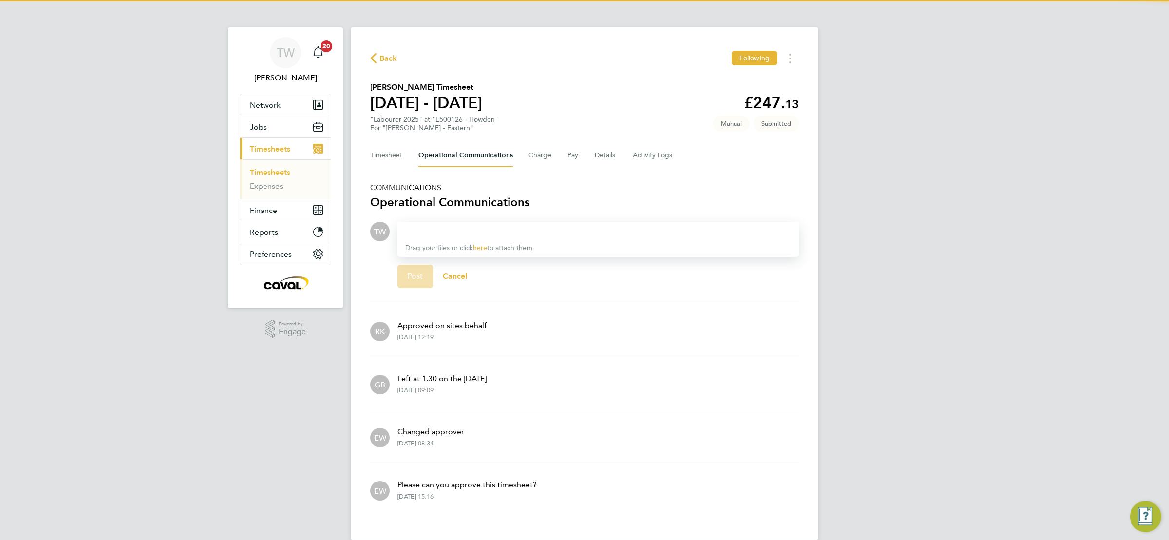
click at [616, 154] on div "Timesheet Operational Communications Charge Pay Details Activity Logs" at bounding box center [584, 155] width 429 height 23
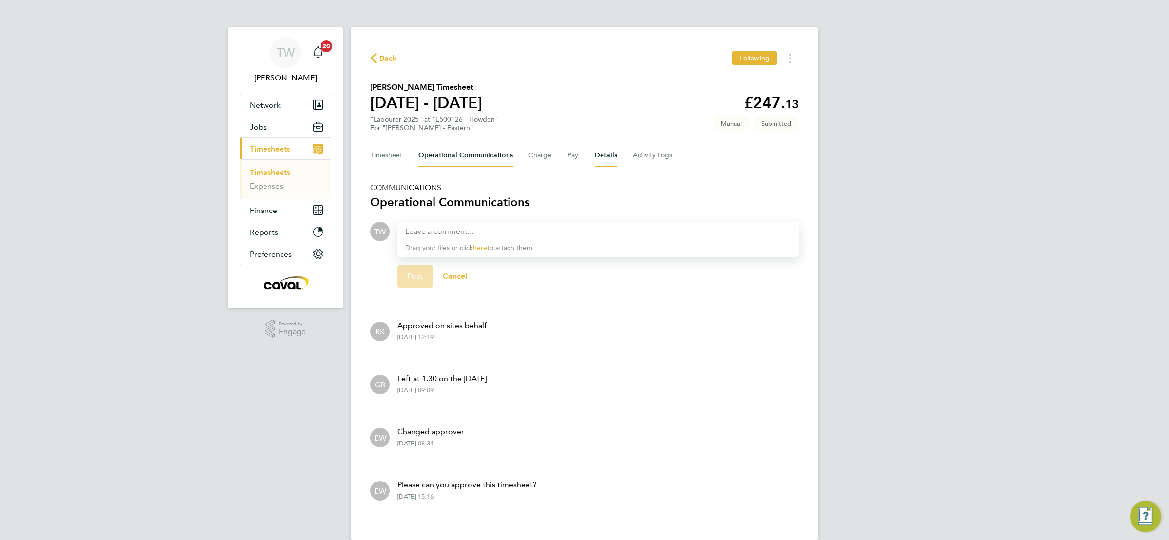
click at [602, 154] on button "Details" at bounding box center [606, 155] width 22 height 23
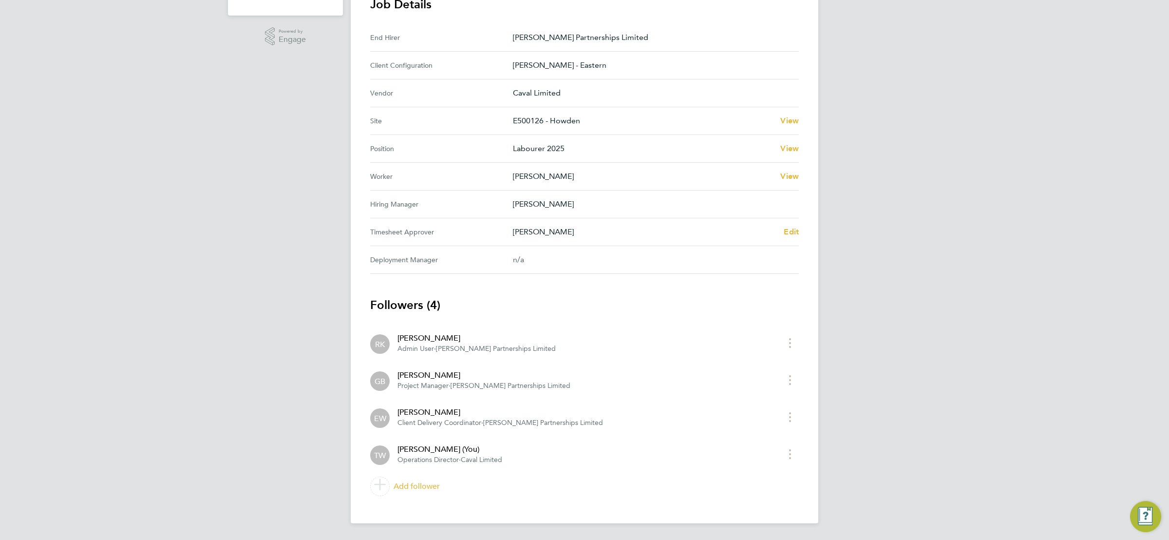
scroll to position [293, 0]
click at [891, 251] on div "TW Tim Wells Notifications 20 Applications: Network Team Members Businesses Sit…" at bounding box center [584, 122] width 1169 height 831
click at [1014, 237] on div "TW Tim Wells Notifications 20 Applications: Network Team Members Businesses Sit…" at bounding box center [584, 122] width 1169 height 831
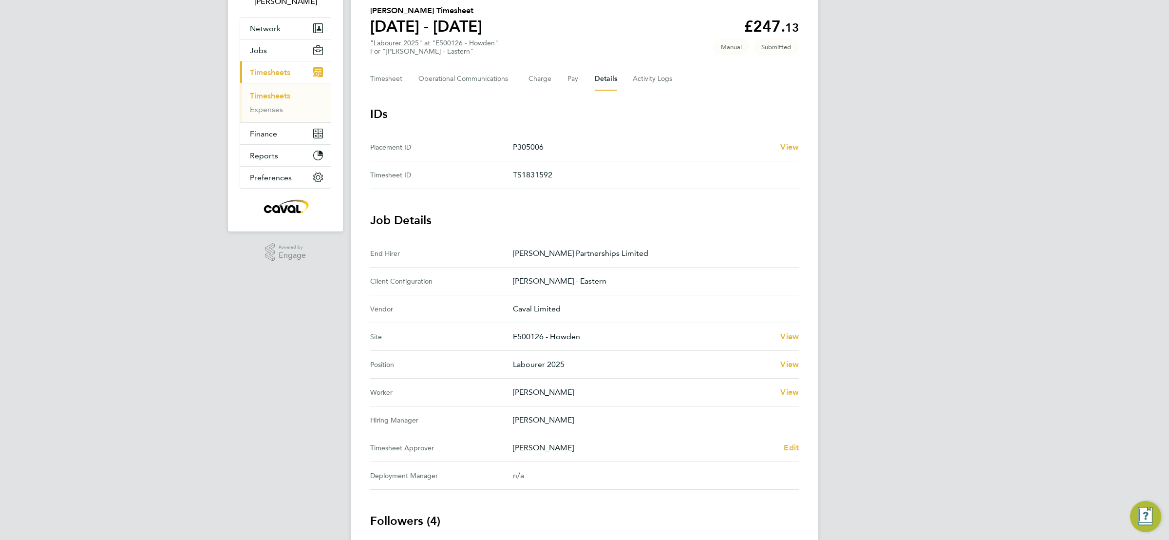
scroll to position [0, 0]
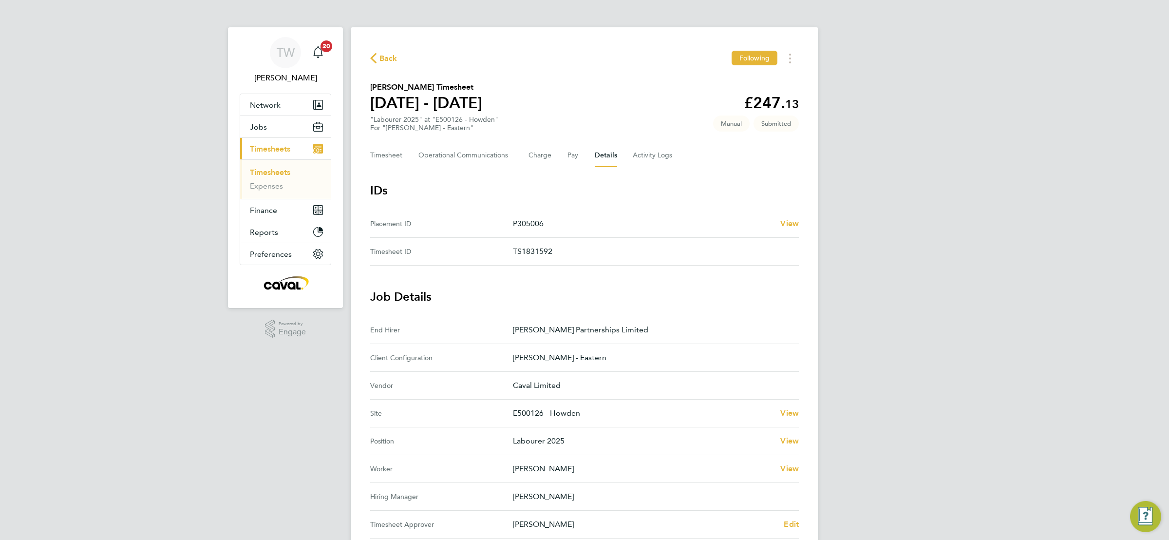
click at [948, 264] on div "TW Tim Wells Notifications 20 Applications: Network Team Members Businesses Sit…" at bounding box center [584, 415] width 1169 height 831
click at [977, 257] on div "TW Tim Wells Notifications 20 Applications: Network Team Members Businesses Sit…" at bounding box center [584, 415] width 1169 height 831
click at [1002, 273] on div "TW Tim Wells Notifications 20 Applications: Network Team Members Businesses Sit…" at bounding box center [584, 415] width 1169 height 831
click at [941, 208] on div "TW Tim Wells Notifications 20 Applications: Network Team Members Businesses Sit…" at bounding box center [584, 415] width 1169 height 831
click at [655, 155] on Logs-tab "Activity Logs" at bounding box center [653, 155] width 41 height 23
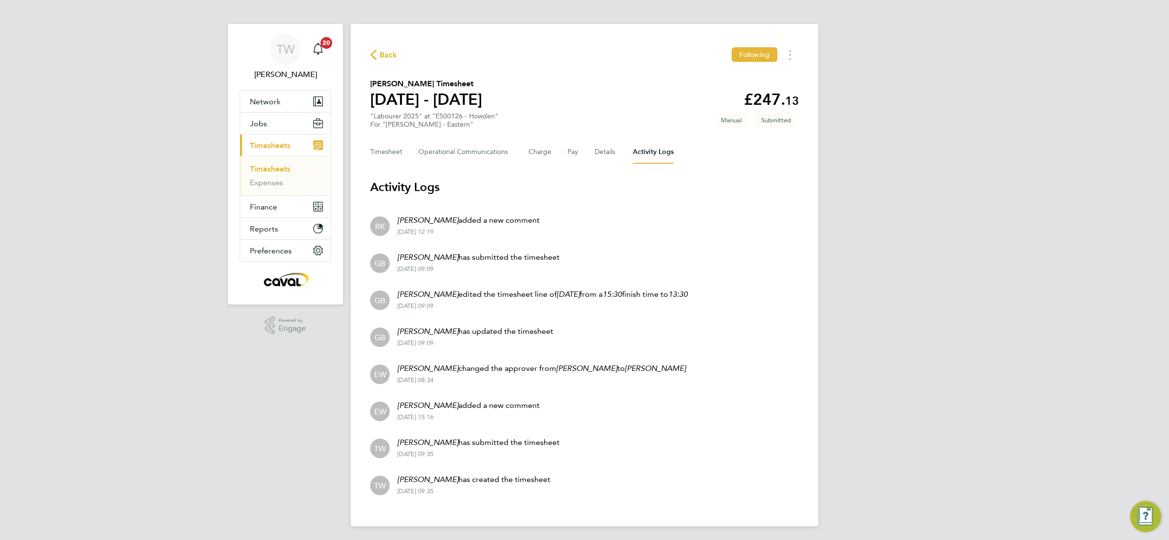
scroll to position [4, 0]
click at [985, 200] on div "TW Tim Wells Notifications 20 Applications: Network Team Members Businesses Sit…" at bounding box center [584, 268] width 1169 height 545
click at [399, 153] on button "Timesheet" at bounding box center [386, 150] width 33 height 23
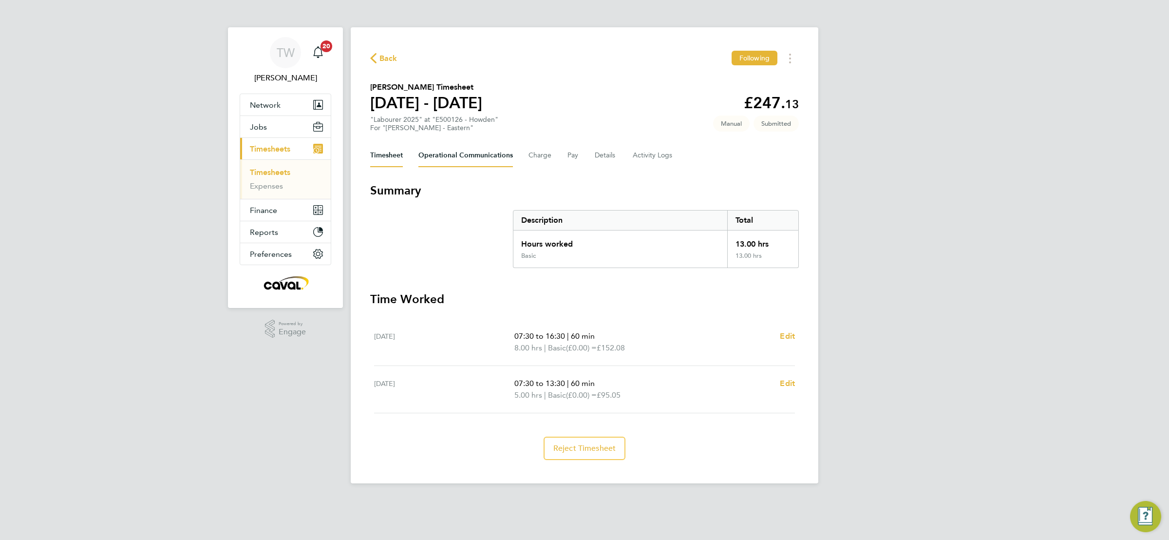
click at [470, 147] on Communications-tab "Operational Communications" at bounding box center [465, 155] width 94 height 23
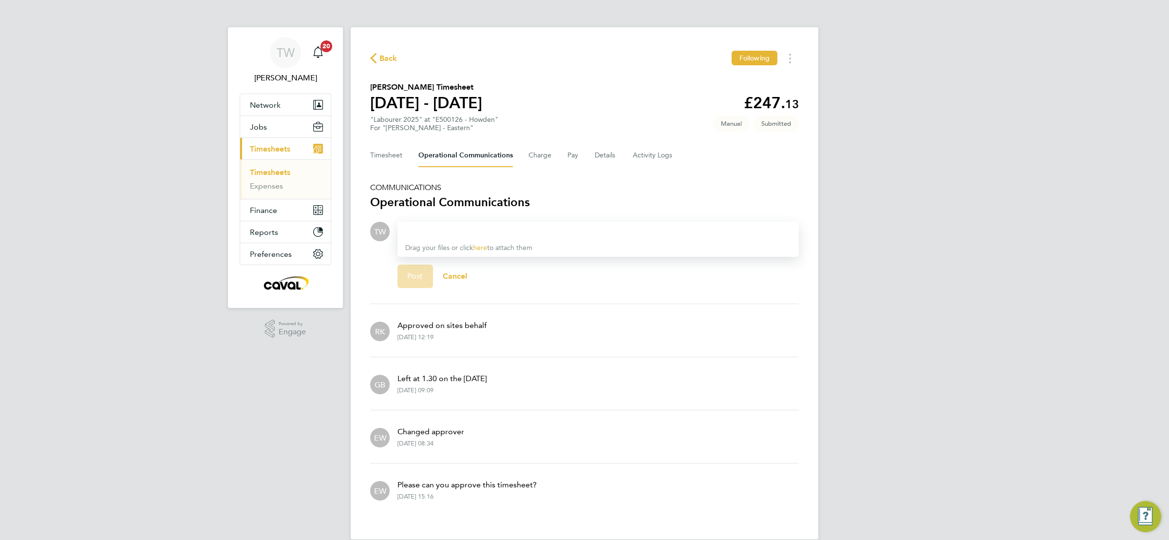
click at [500, 232] on div at bounding box center [598, 232] width 386 height 12
click at [240, 138] on button "Current page: Timesheets" at bounding box center [285, 148] width 91 height 21
click at [492, 235] on div at bounding box center [598, 232] width 386 height 12
drag, startPoint x: 484, startPoint y: 231, endPoint x: 373, endPoint y: 190, distance: 118.3
click at [484, 231] on div at bounding box center [598, 232] width 386 height 12
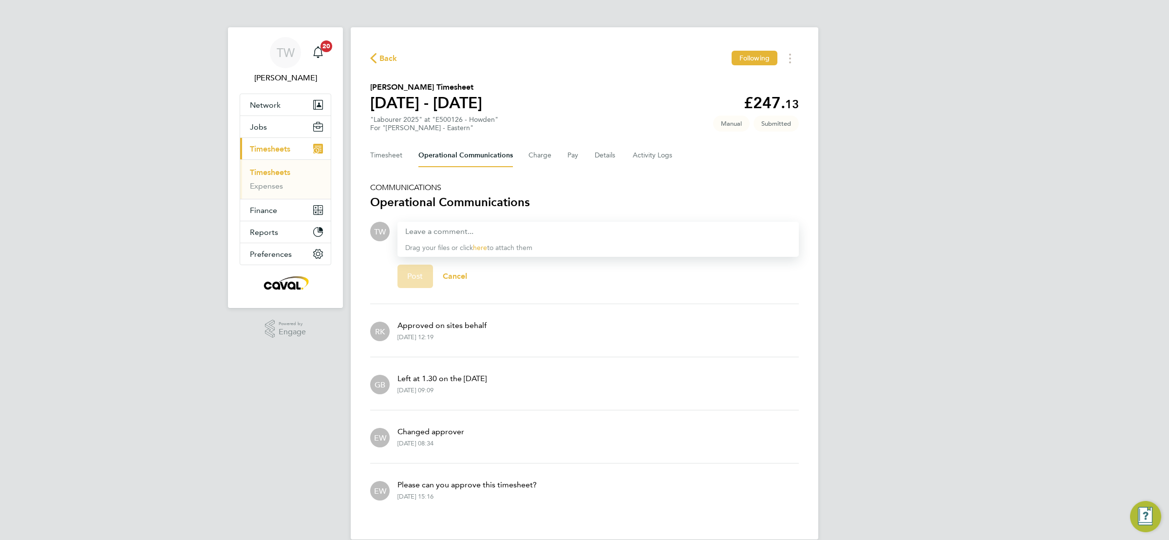
drag, startPoint x: 534, startPoint y: 232, endPoint x: 512, endPoint y: 232, distance: 21.9
click at [533, 232] on div at bounding box center [598, 232] width 386 height 12
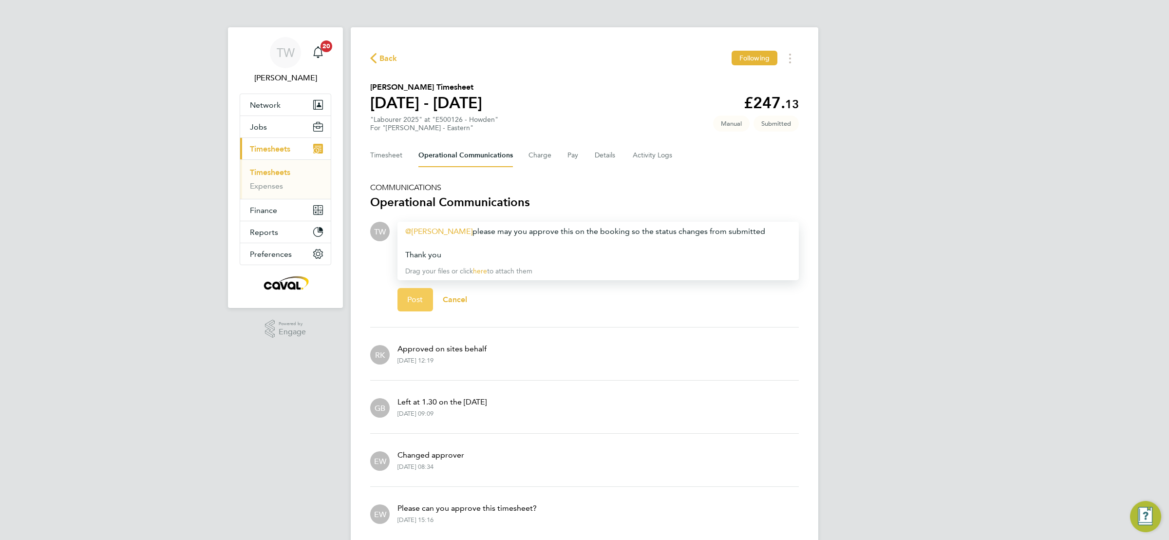
click at [414, 291] on button "Post" at bounding box center [415, 299] width 36 height 23
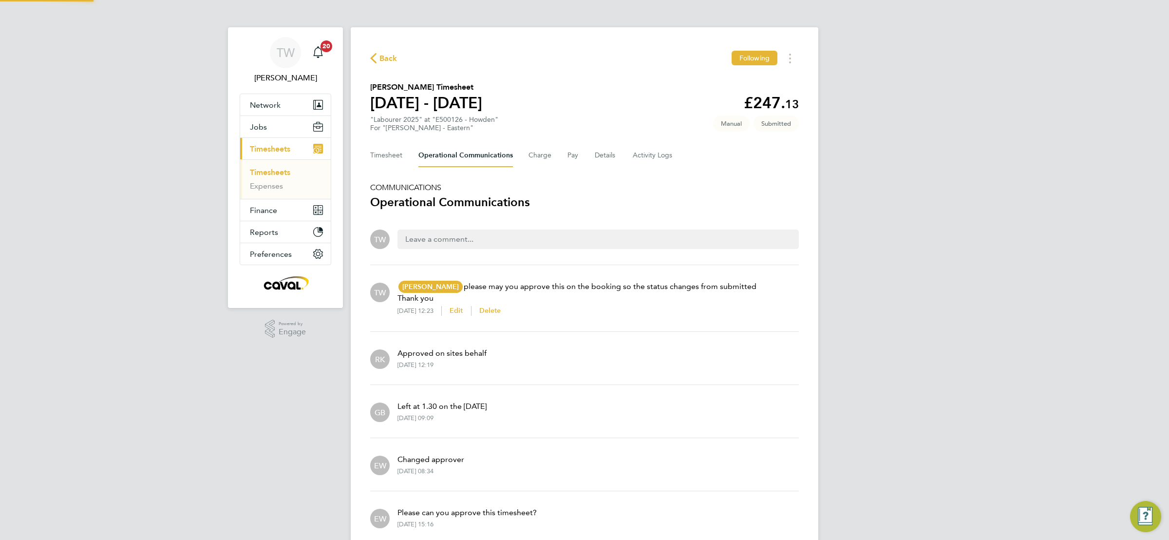
click at [1011, 262] on div "TW Tim Wells Notifications 20 Applications: Network Team Members Businesses Sit…" at bounding box center [584, 291] width 1169 height 583
click at [1012, 262] on div "TW Tim Wells Notifications 20 Applications: Network Team Members Businesses Sit…" at bounding box center [584, 291] width 1169 height 583
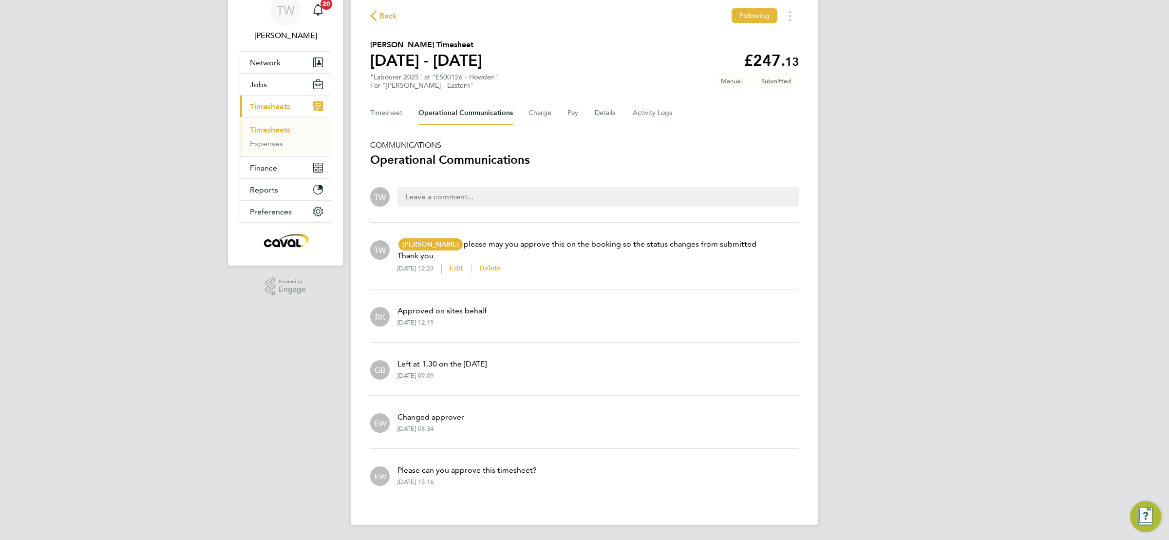
click at [1029, 261] on div "TW Tim Wells Notifications 20 Applications: Network Team Members Businesses Sit…" at bounding box center [584, 249] width 1169 height 583
click at [1031, 261] on div "TW Tim Wells Notifications 20 Applications: Network Team Members Businesses Sit…" at bounding box center [584, 249] width 1169 height 583
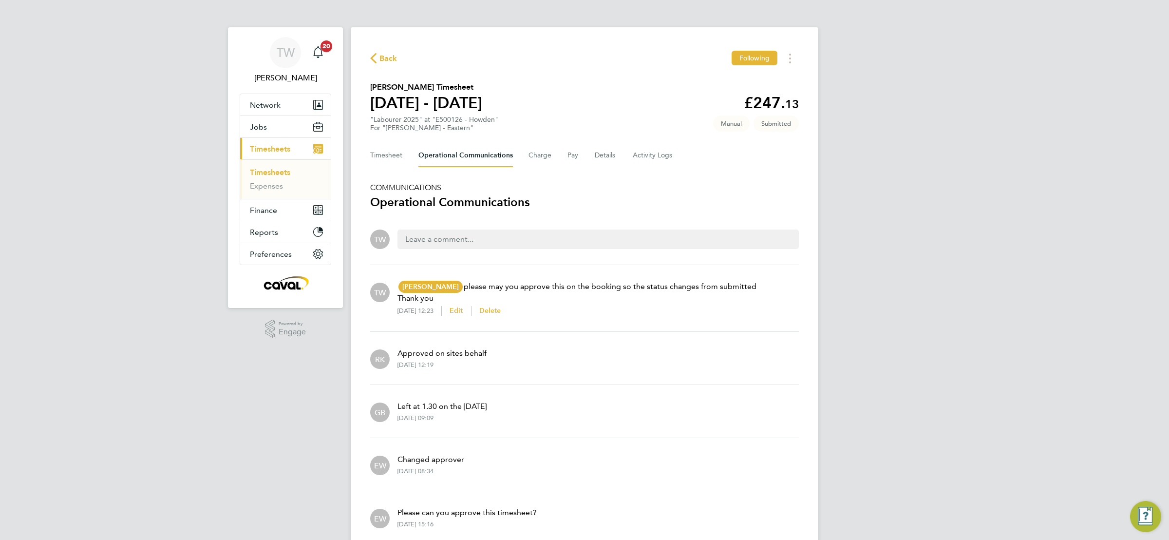
drag, startPoint x: 940, startPoint y: 101, endPoint x: 960, endPoint y: 95, distance: 21.4
click at [940, 101] on div "TW Tim Wells Notifications 20 Applications: Network Team Members Businesses Sit…" at bounding box center [584, 291] width 1169 height 583
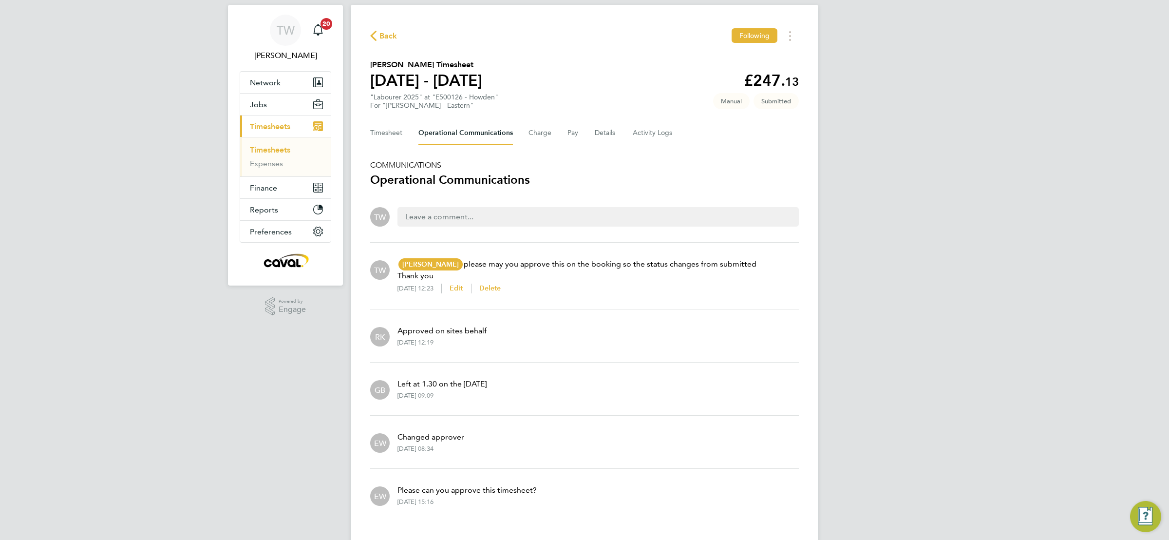
scroll to position [42, 0]
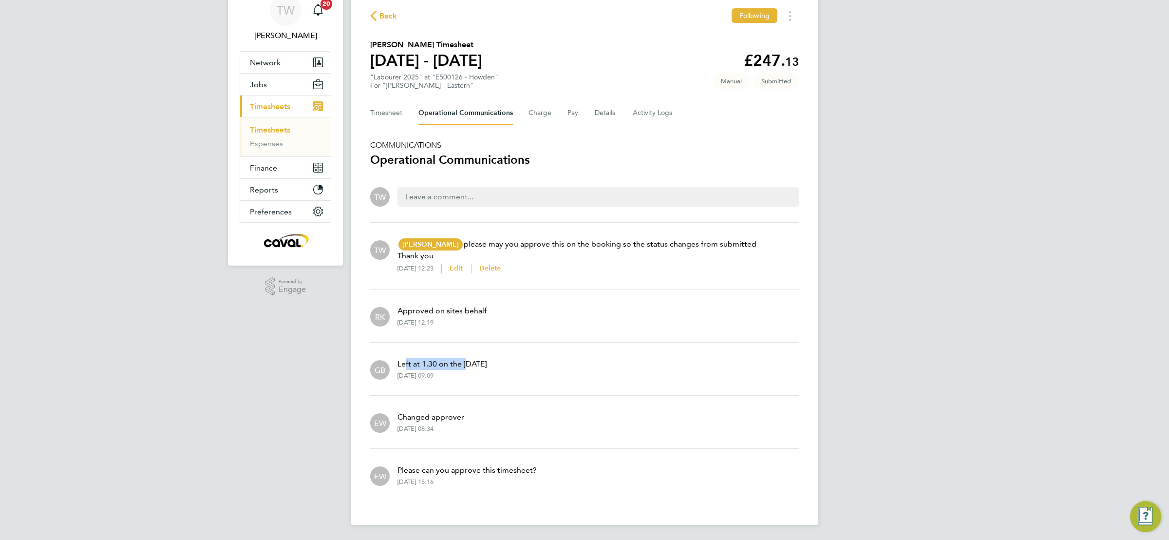
drag, startPoint x: 405, startPoint y: 366, endPoint x: 467, endPoint y: 358, distance: 61.8
click at [467, 358] on p "Left at 1.30 on the [DATE]" at bounding box center [441, 364] width 89 height 12
click at [453, 361] on p "Left at 1.30 on the [DATE]" at bounding box center [441, 364] width 89 height 12
drag, startPoint x: 425, startPoint y: 363, endPoint x: 434, endPoint y: 363, distance: 9.3
click at [434, 363] on p "Left at 1.30 on the [DATE]" at bounding box center [441, 364] width 89 height 12
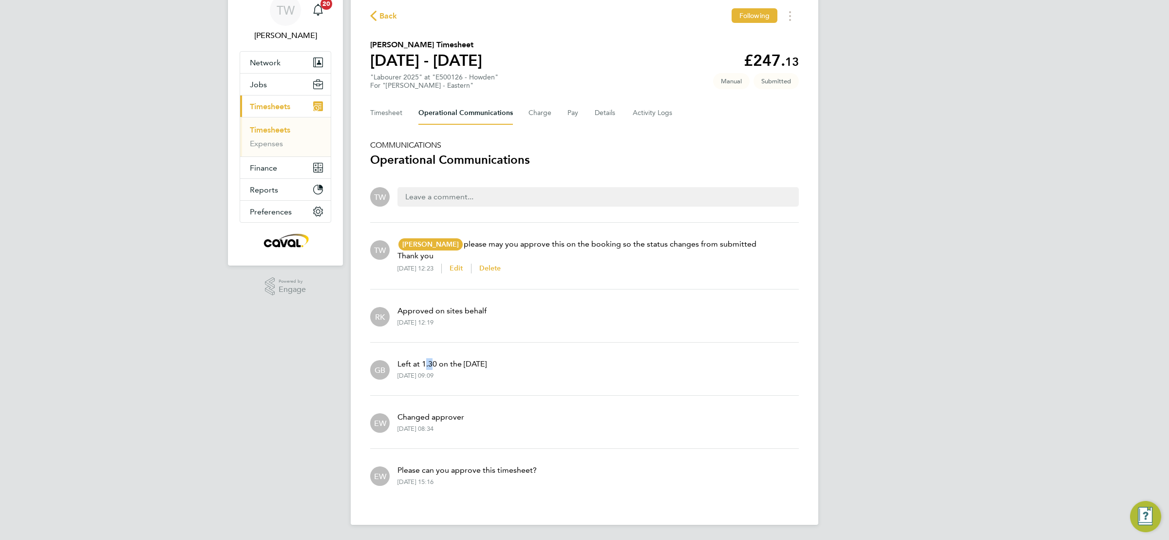
click at [434, 363] on p "Left at 1.30 on the [DATE]" at bounding box center [441, 364] width 89 height 12
click at [1032, 279] on div "TW Tim Wells Notifications 20 Applications: Network Team Members Businesses Sit…" at bounding box center [584, 249] width 1169 height 583
click at [861, 212] on div "TW Tim Wells Notifications 20 Applications: Network Team Members Businesses Sit…" at bounding box center [584, 249] width 1169 height 583
click at [408, 105] on div "Timesheet Operational Communications Charge Pay Details Activity Logs" at bounding box center [584, 112] width 429 height 23
click at [392, 113] on button "Timesheet" at bounding box center [386, 112] width 33 height 23
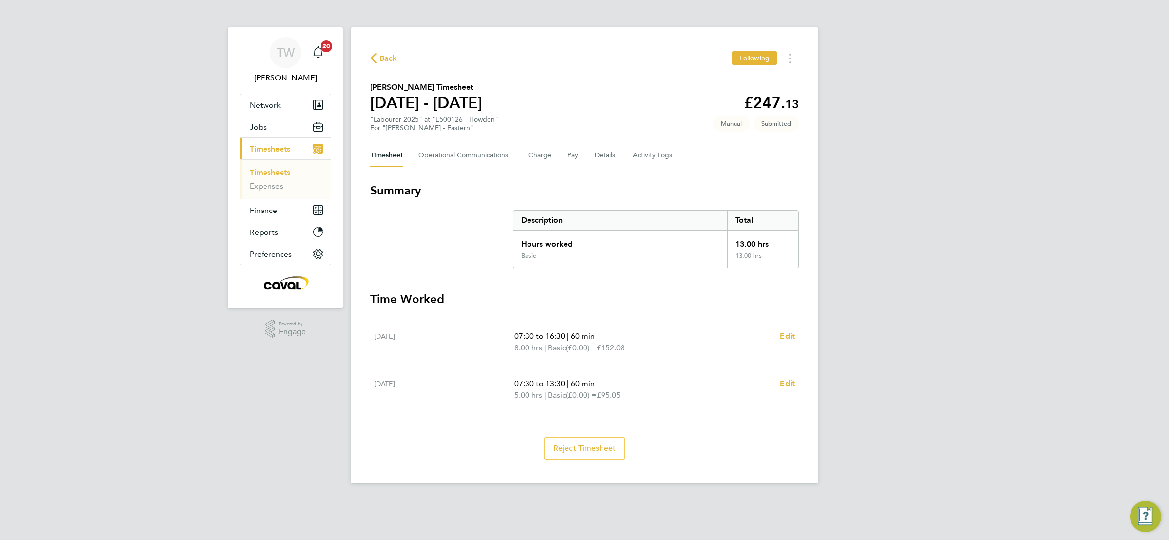
click at [961, 183] on div "TW Tim Wells Notifications 20 Applications: Network Team Members Businesses Sit…" at bounding box center [584, 249] width 1169 height 499
click at [1032, 191] on div "TW Tim Wells Notifications 20 Applications: Network Team Members Businesses Sit…" at bounding box center [584, 249] width 1169 height 499
click at [1003, 272] on div "TW Tim Wells Notifications 20 Applications: Network Team Members Businesses Sit…" at bounding box center [584, 249] width 1169 height 499
click at [270, 148] on span "Timesheets" at bounding box center [270, 148] width 40 height 9
click at [266, 125] on span "Jobs" at bounding box center [258, 126] width 17 height 9
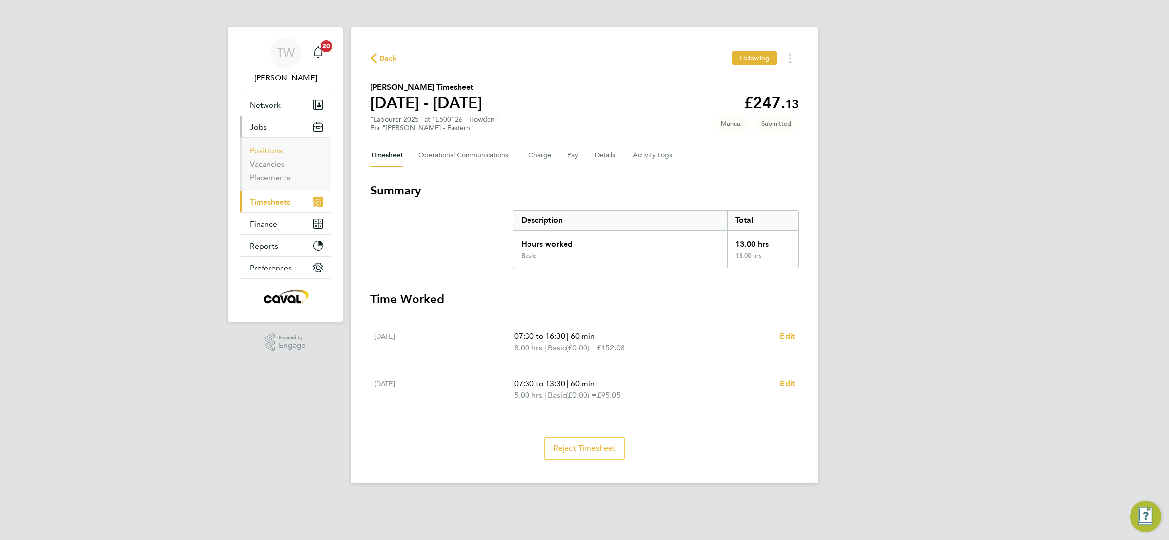
click at [274, 150] on link "Positions" at bounding box center [266, 150] width 32 height 9
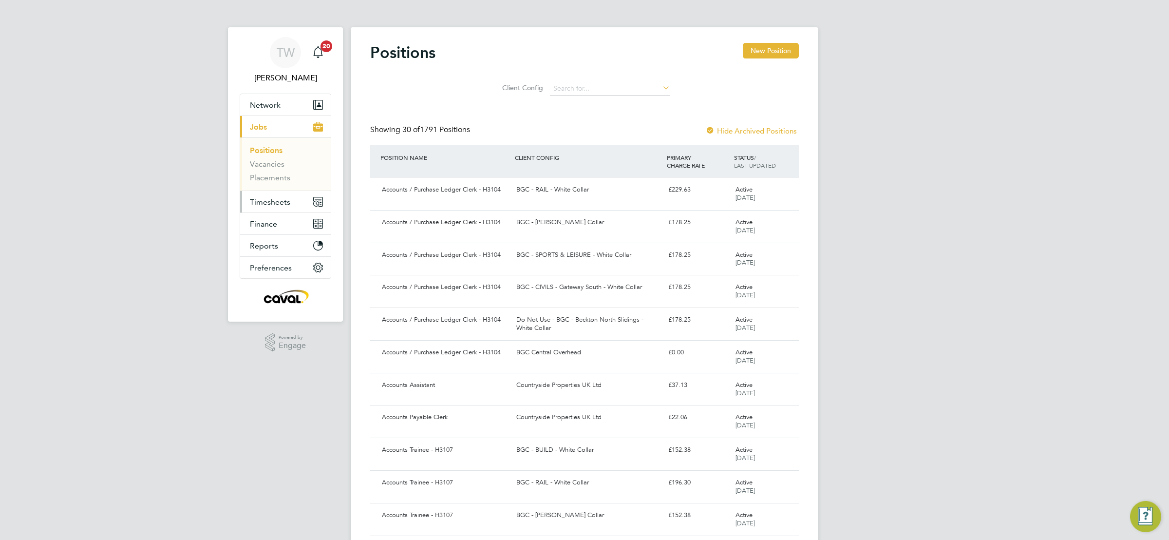
click at [277, 205] on span "Timesheets" at bounding box center [270, 201] width 40 height 9
click at [275, 174] on link "Timesheets" at bounding box center [270, 172] width 40 height 9
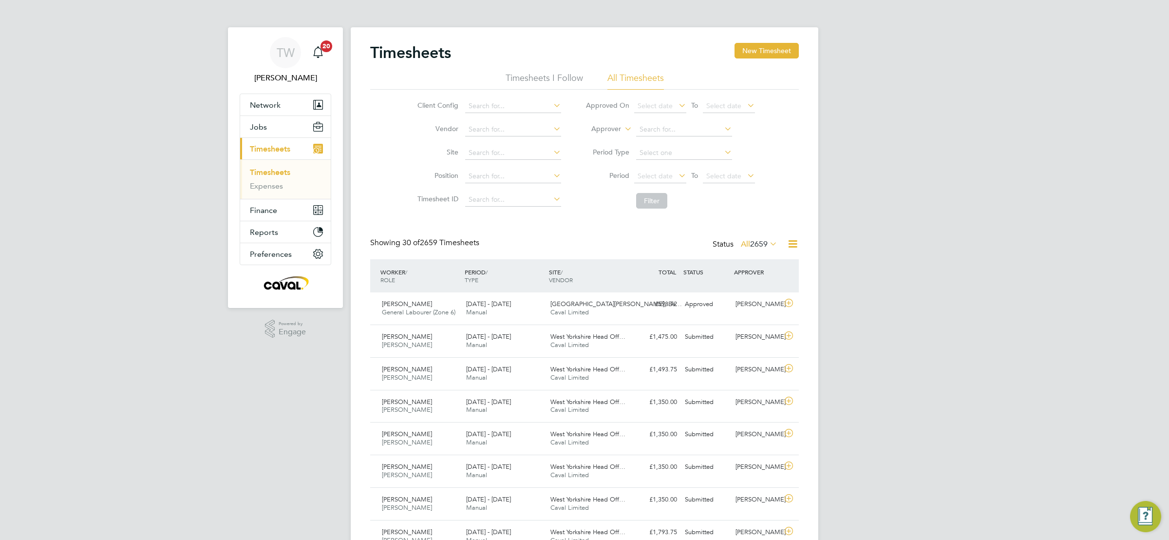
click at [667, 178] on span "Select date" at bounding box center [655, 175] width 35 height 9
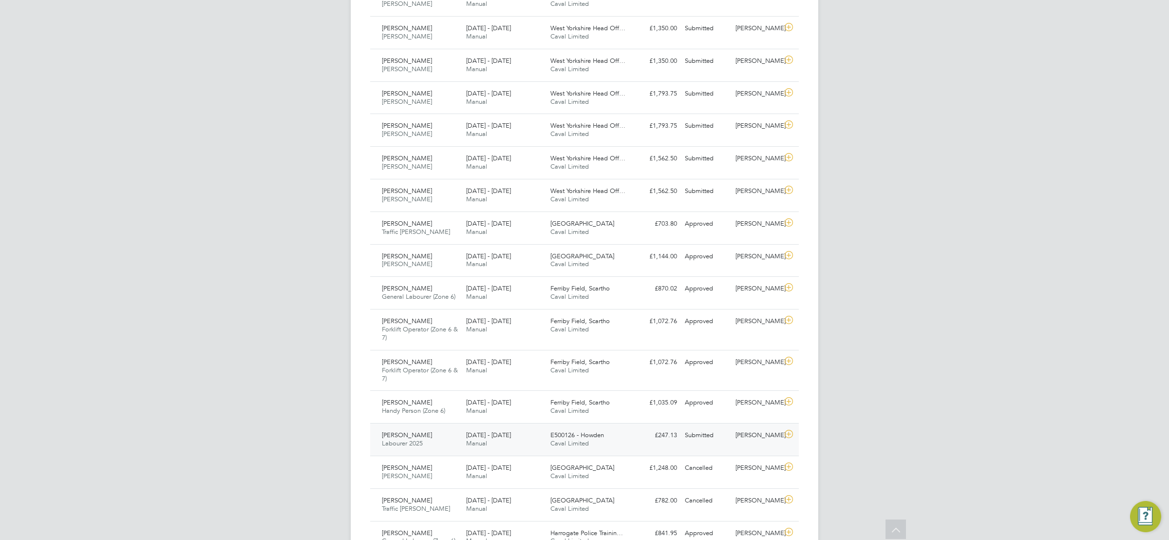
click at [693, 436] on div "Submitted" at bounding box center [706, 435] width 51 height 16
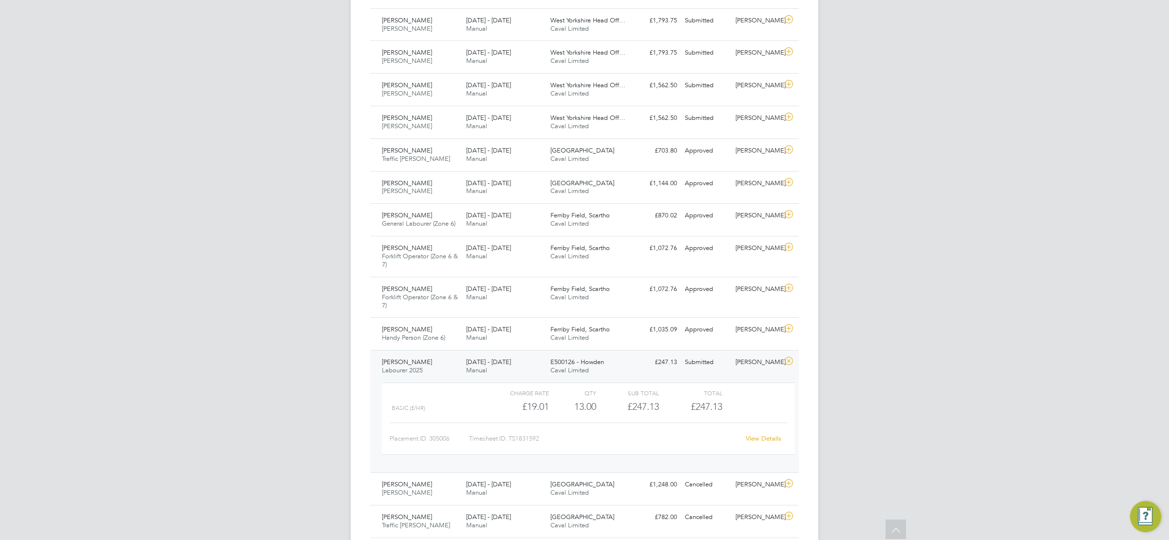
click at [769, 442] on link "View Details" at bounding box center [764, 438] width 36 height 8
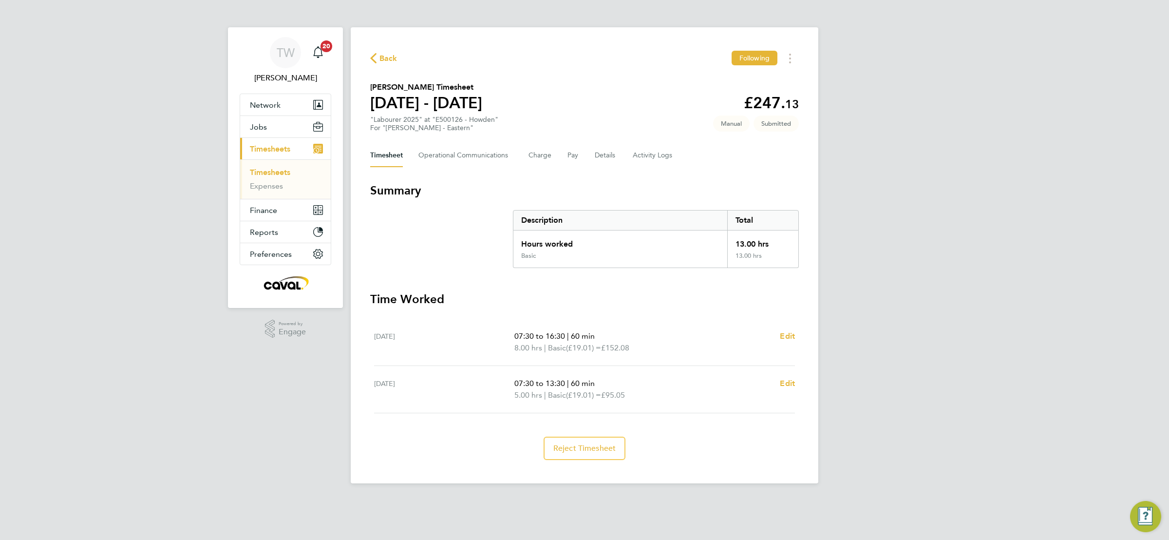
click at [878, 435] on div "TW [PERSON_NAME] Notifications 20 Applications: Network Team Members Businesses…" at bounding box center [584, 249] width 1169 height 499
drag, startPoint x: 988, startPoint y: 226, endPoint x: 957, endPoint y: 224, distance: 31.2
click at [988, 226] on div "TW Tim Wells Notifications 20 Applications: Network Team Members Businesses Sit…" at bounding box center [584, 249] width 1169 height 499
click at [440, 153] on Communications-tab "Operational Communications" at bounding box center [465, 155] width 94 height 23
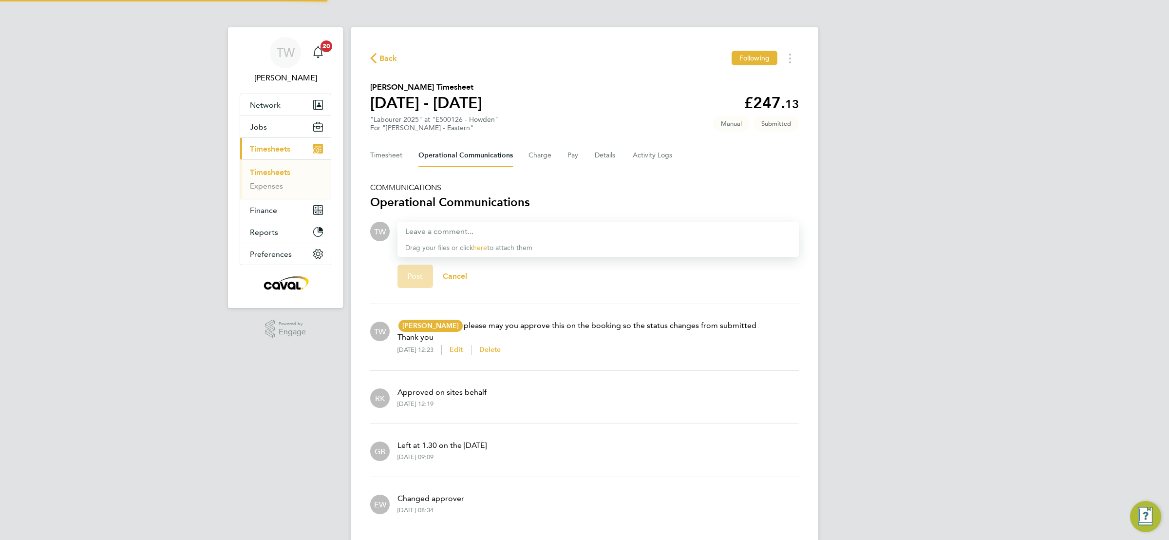
click at [927, 229] on div "TW Tim Wells Notifications 20 Applications: Network Team Members Businesses Sit…" at bounding box center [584, 310] width 1169 height 621
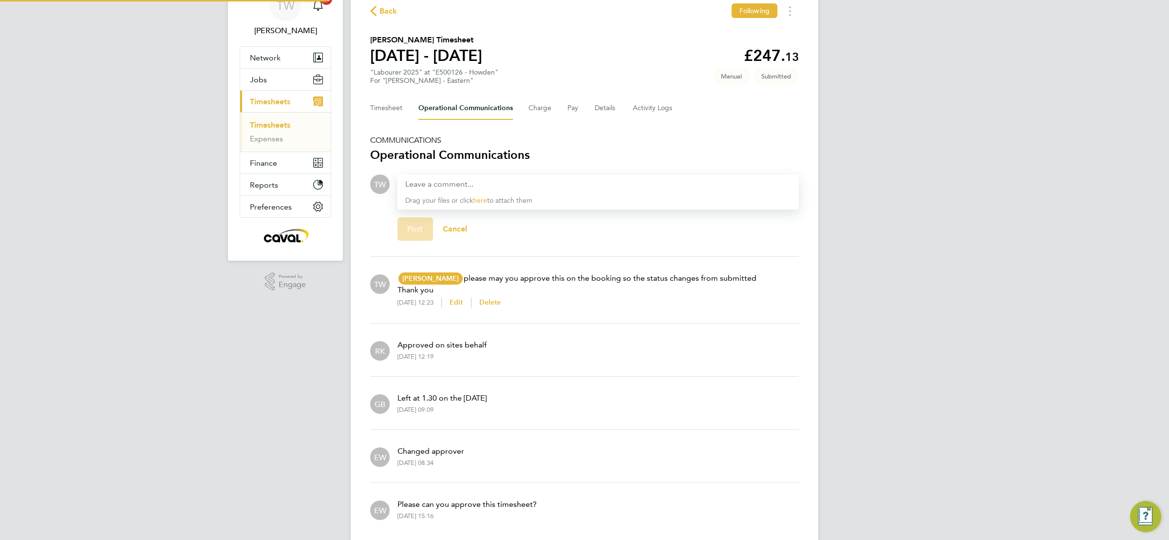
scroll to position [73, 0]
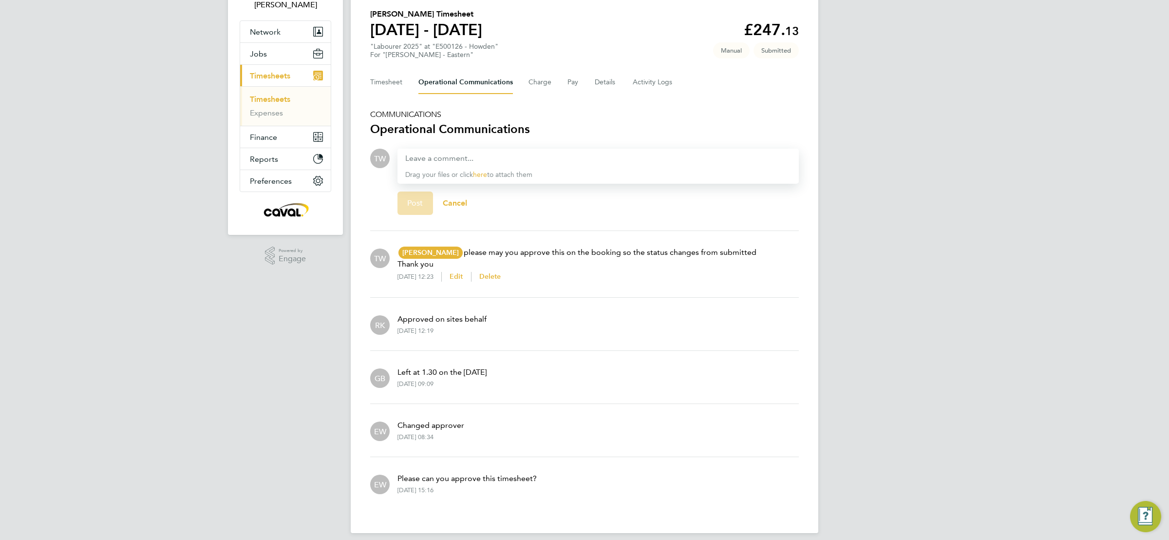
click at [1006, 258] on div "TW Tim Wells Notifications 20 Applications: Network Team Members Businesses Sit…" at bounding box center [584, 237] width 1169 height 621
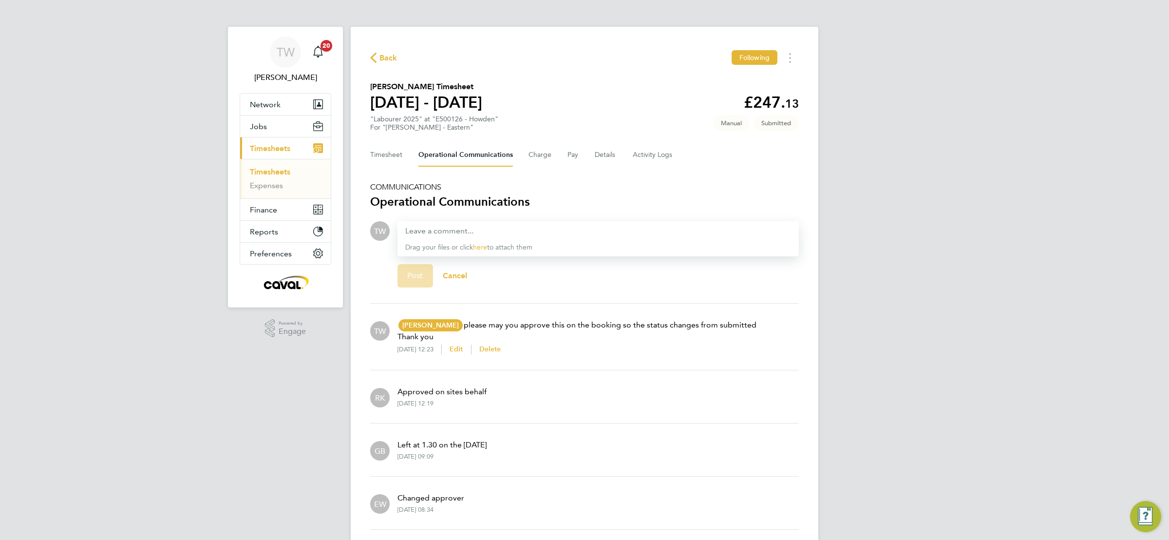
scroll to position [0, 0]
click at [887, 98] on div "TW Tim Wells Notifications 20 Applications: Network Team Members Businesses Sit…" at bounding box center [584, 310] width 1169 height 621
click at [386, 62] on span "Back" at bounding box center [388, 59] width 18 height 12
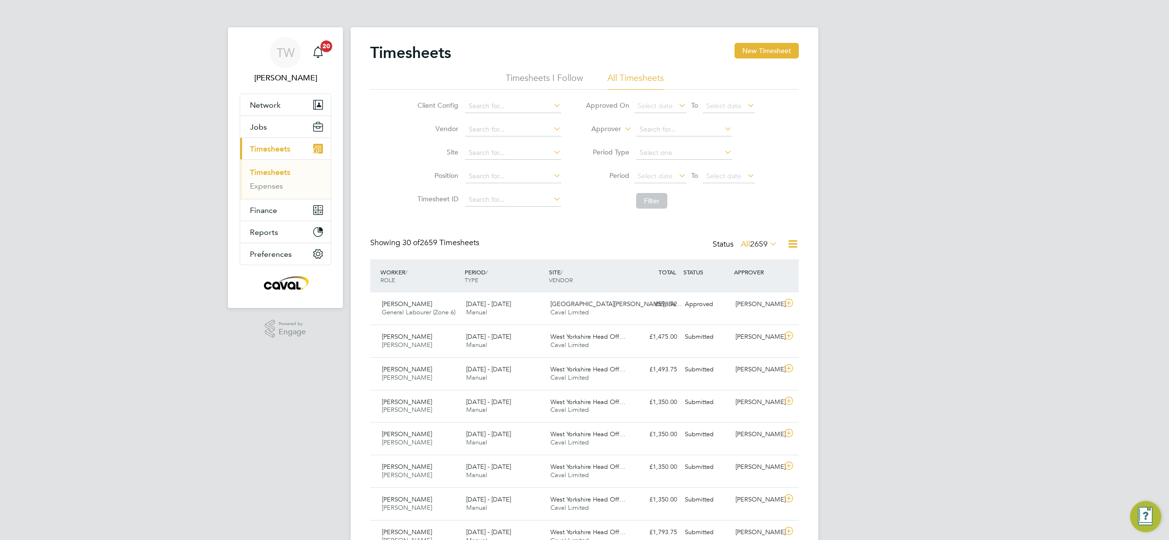
drag, startPoint x: 953, startPoint y: 182, endPoint x: 961, endPoint y: 185, distance: 8.8
drag, startPoint x: 1016, startPoint y: 185, endPoint x: 1008, endPoint y: 183, distance: 8.0
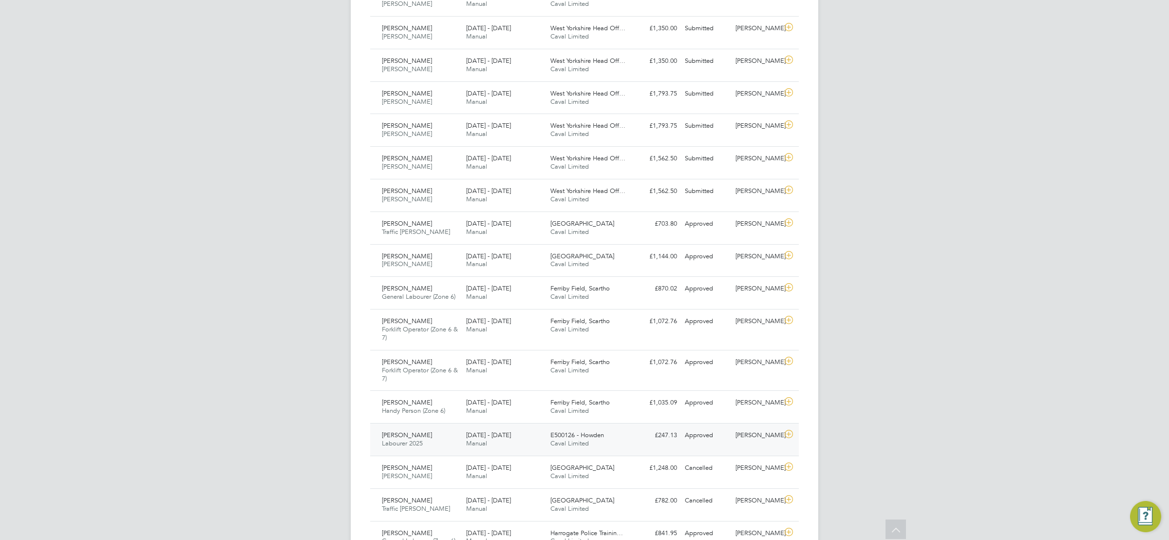
click at [702, 439] on div "Approved" at bounding box center [706, 435] width 51 height 16
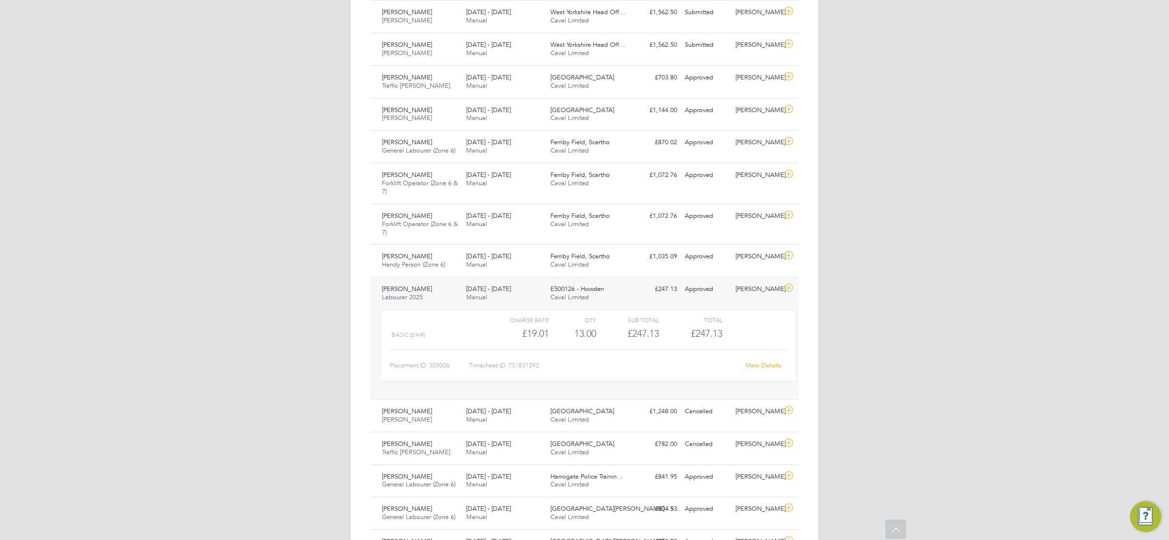
click at [755, 373] on div "View Details" at bounding box center [763, 366] width 48 height 16
click at [756, 373] on div "View Details" at bounding box center [763, 366] width 48 height 16
click at [766, 369] on link "View Details" at bounding box center [764, 365] width 36 height 8
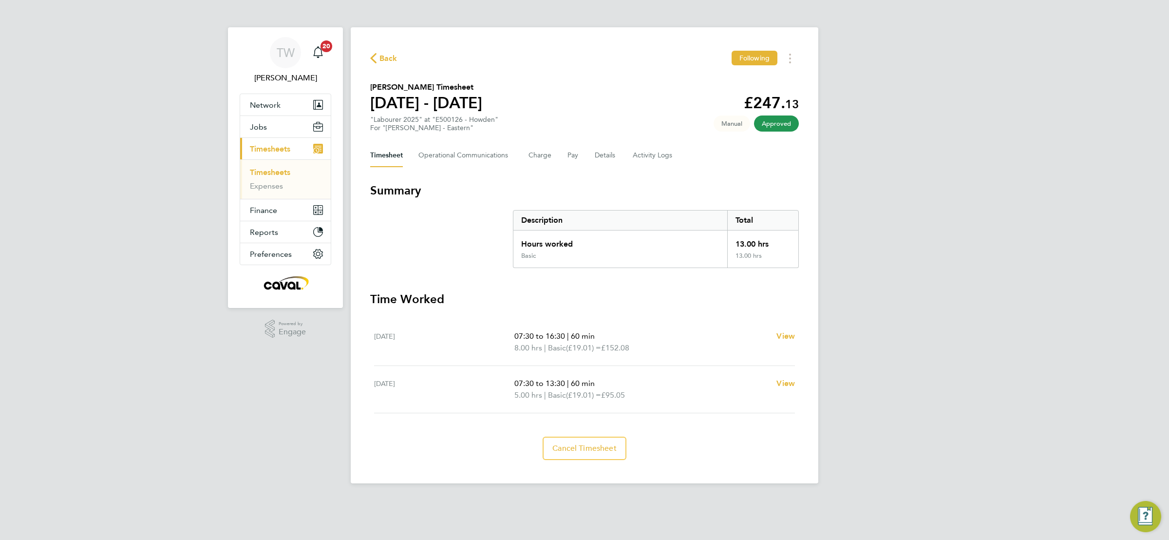
click at [1015, 300] on div "TW [PERSON_NAME] Notifications 20 Applications: Network Team Members Businesses…" at bounding box center [584, 249] width 1169 height 499
click at [464, 162] on Communications-tab "Operational Communications" at bounding box center [465, 155] width 94 height 23
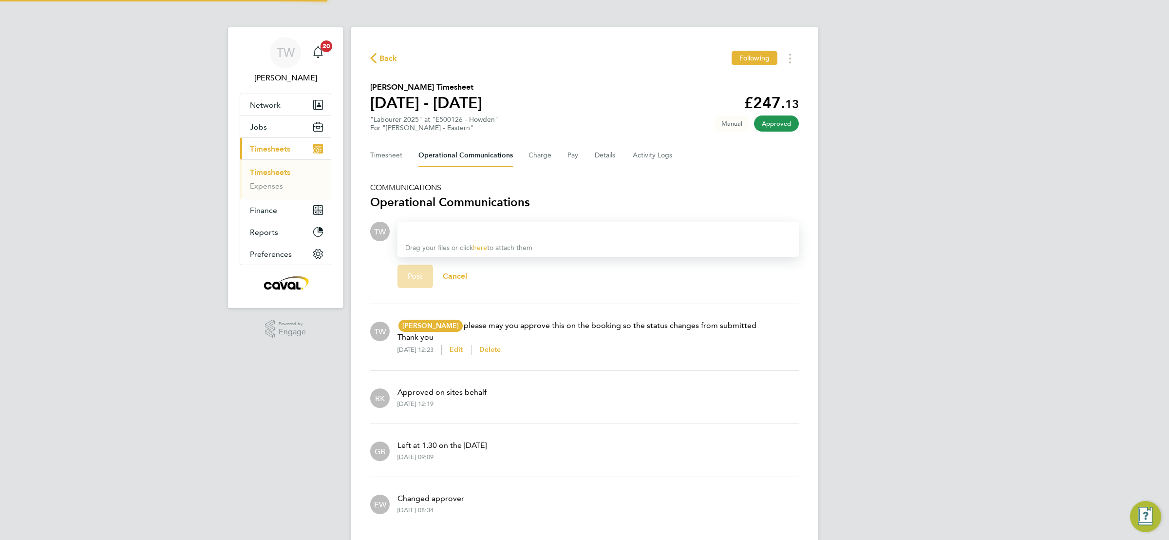
click at [872, 233] on div "TW [PERSON_NAME] Notifications 20 Applications: Network Team Members Businesses…" at bounding box center [584, 310] width 1169 height 621
click at [396, 155] on button "Timesheet" at bounding box center [386, 155] width 33 height 23
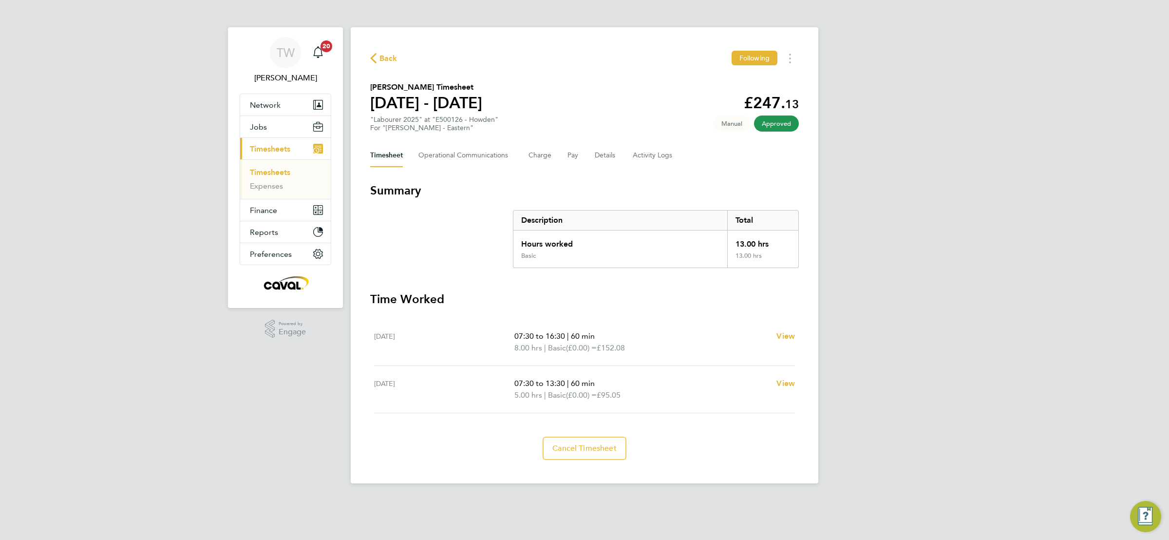
click at [912, 180] on div "TW [PERSON_NAME] Notifications 20 Applications: Network Team Members Businesses…" at bounding box center [584, 249] width 1169 height 499
click at [458, 149] on Communications-tab "Operational Communications" at bounding box center [465, 155] width 94 height 23
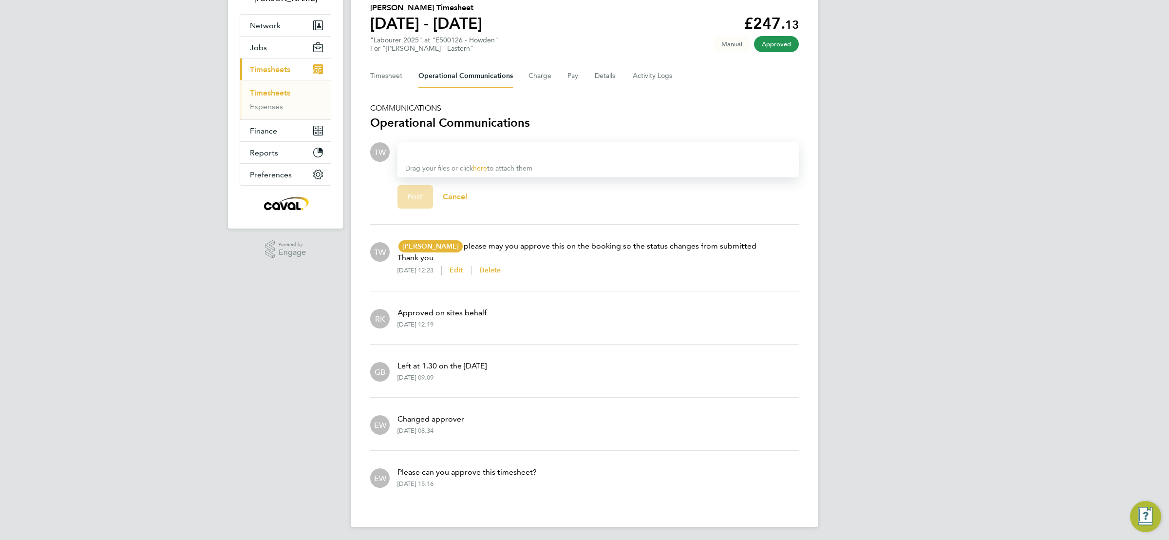
scroll to position [82, 0]
drag, startPoint x: 923, startPoint y: 244, endPoint x: 932, endPoint y: 239, distance: 10.3
click at [922, 243] on div "TW [PERSON_NAME] Notifications 20 Applications: Network Team Members Businesses…" at bounding box center [584, 228] width 1169 height 621
click at [925, 224] on div "TW [PERSON_NAME] Notifications 20 Applications: Network Team Members Businesses…" at bounding box center [584, 228] width 1169 height 621
click at [1004, 142] on div "TW [PERSON_NAME] Notifications 20 Applications: Network Team Members Businesses…" at bounding box center [584, 228] width 1169 height 621
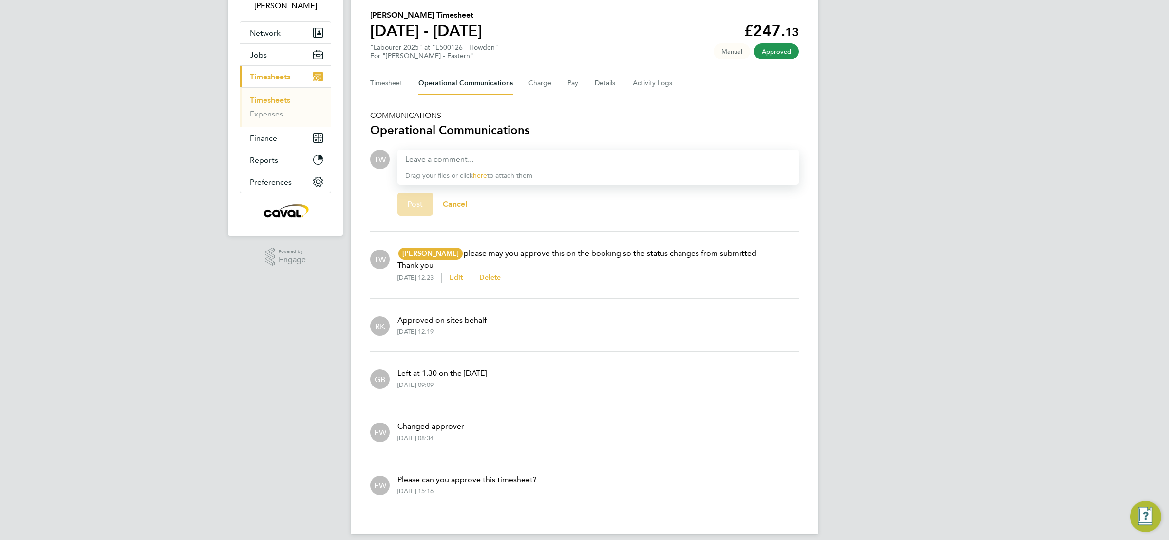
scroll to position [9, 0]
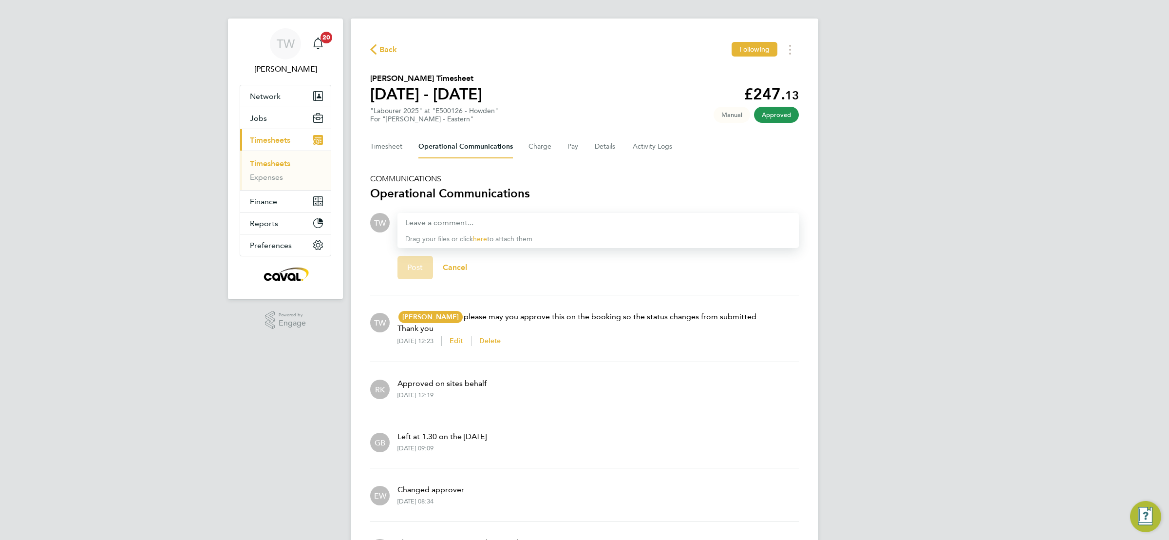
click at [389, 50] on span "Back" at bounding box center [388, 50] width 18 height 12
